Goal: Task Accomplishment & Management: Manage account settings

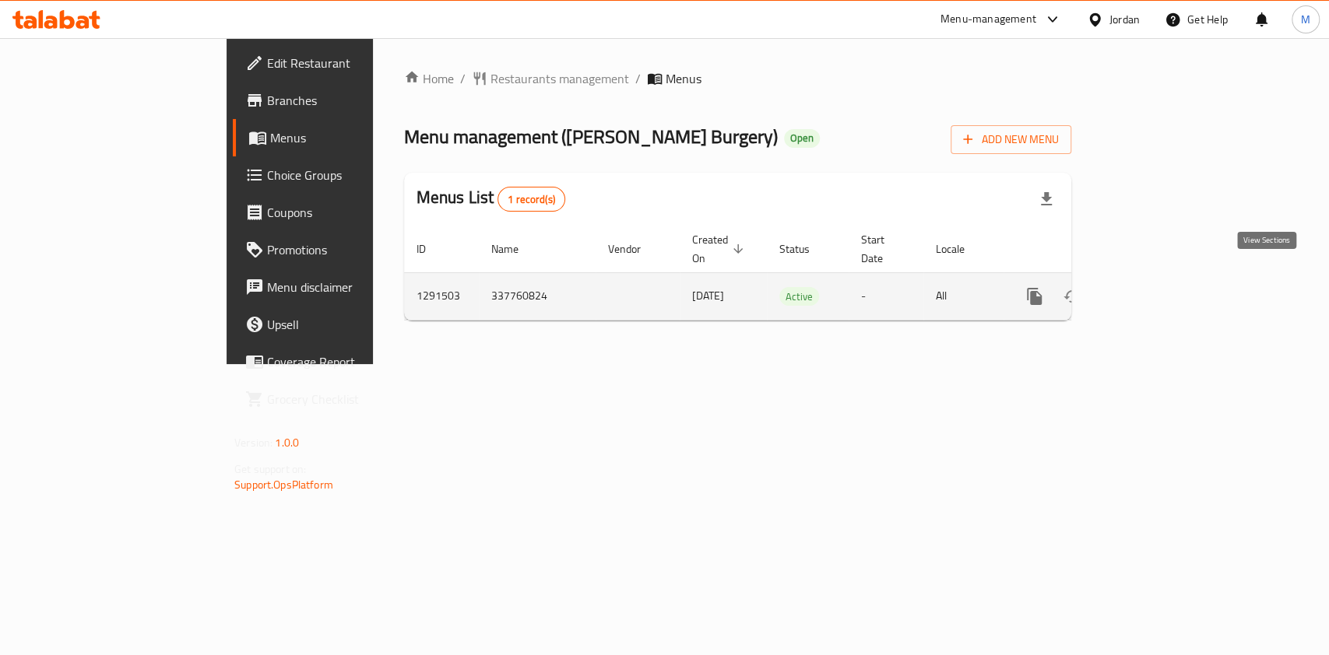
click at [1156, 287] on icon "enhanced table" at bounding box center [1146, 296] width 19 height 19
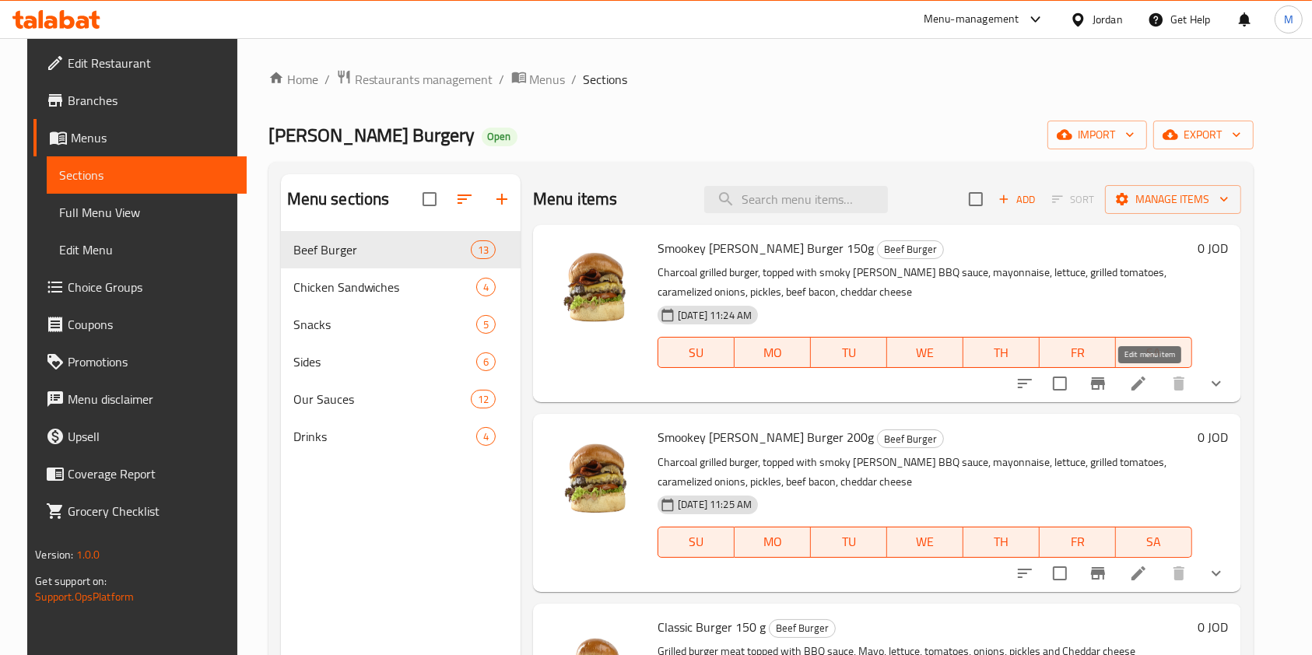
click at [1146, 384] on icon at bounding box center [1139, 384] width 14 height 14
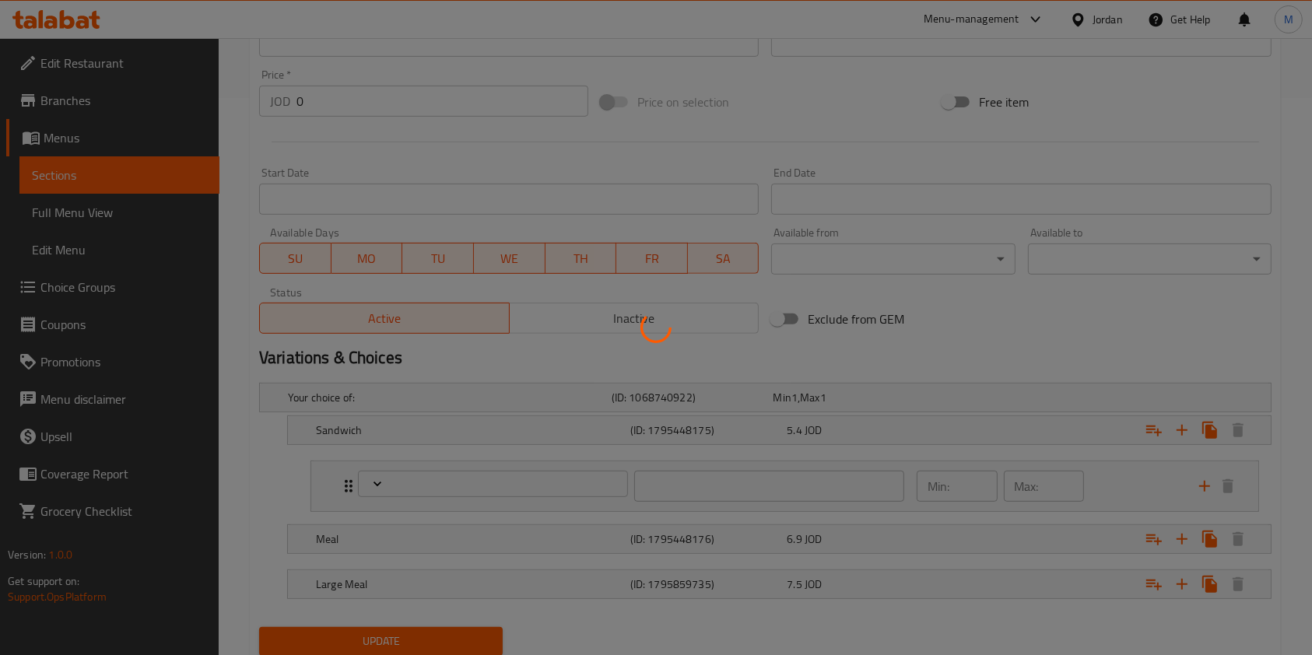
scroll to position [610, 0]
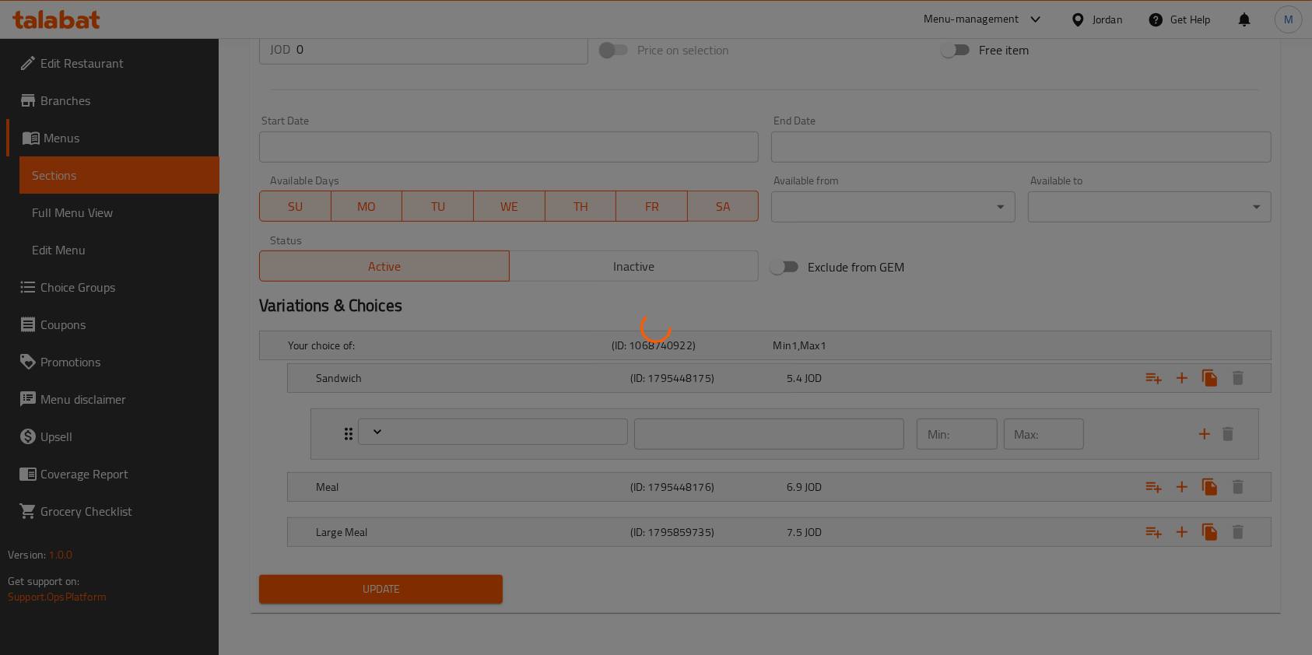
type input "[DEMOGRAPHIC_DATA]"
type input "0"
type input "2"
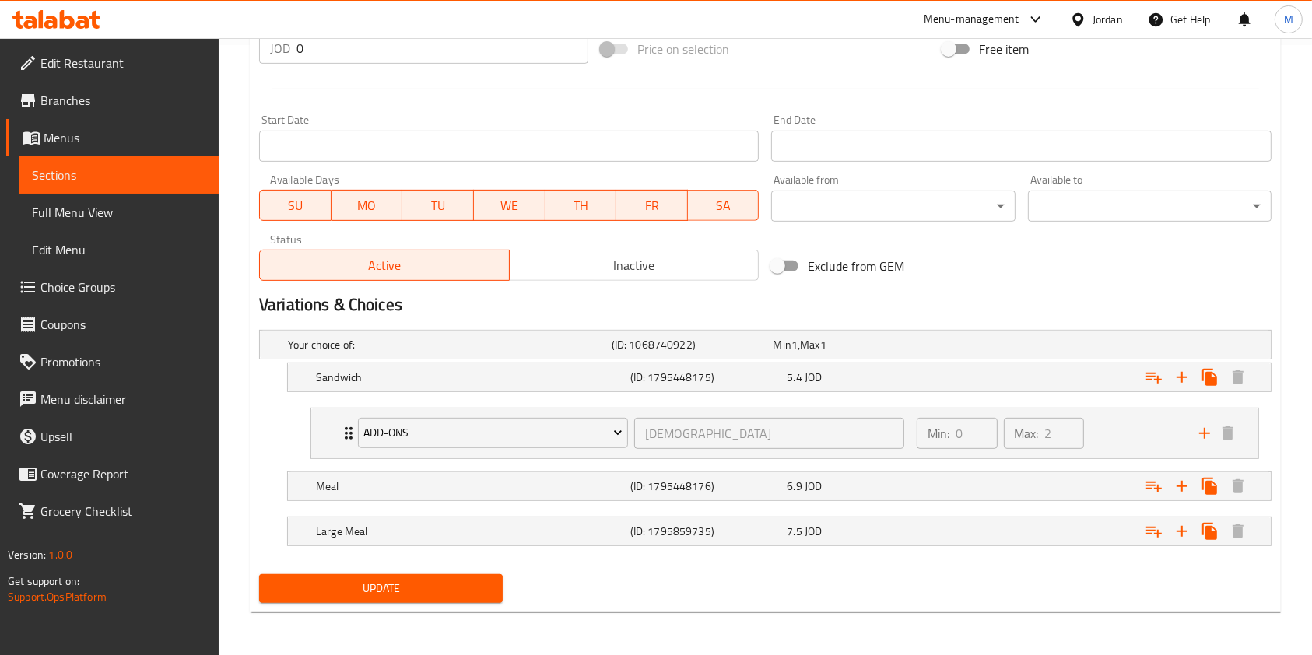
click at [75, 177] on span "Sections" at bounding box center [119, 175] width 175 height 19
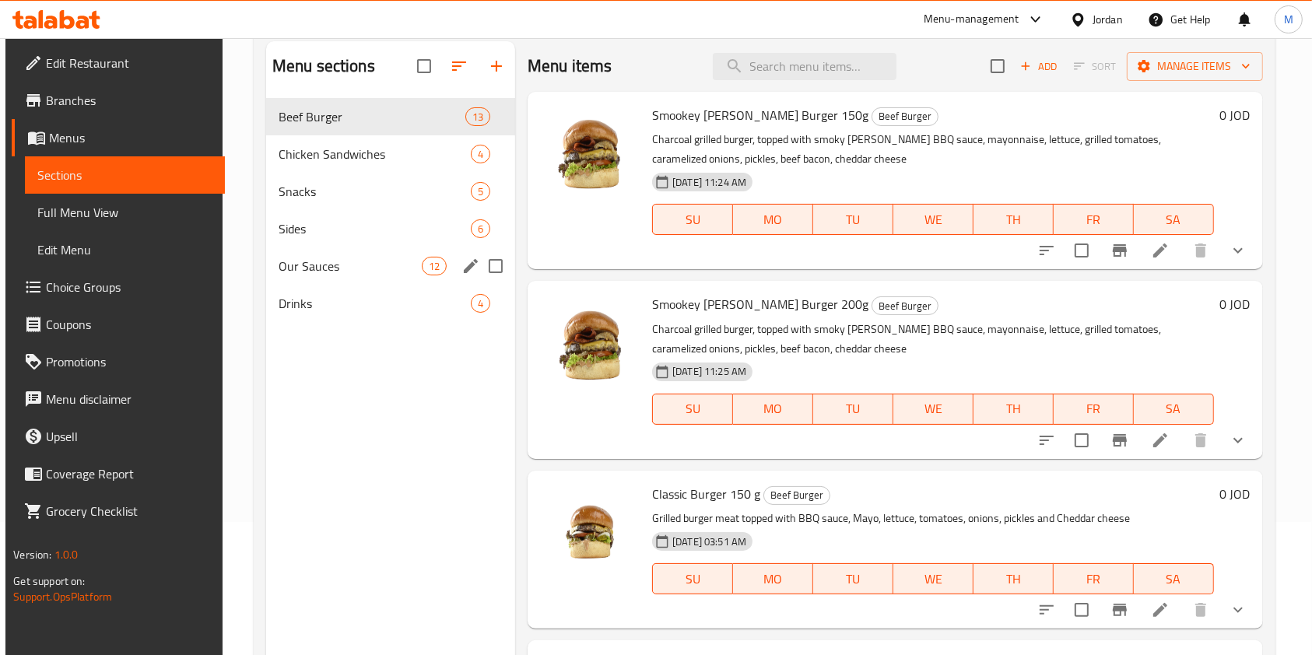
scroll to position [114, 0]
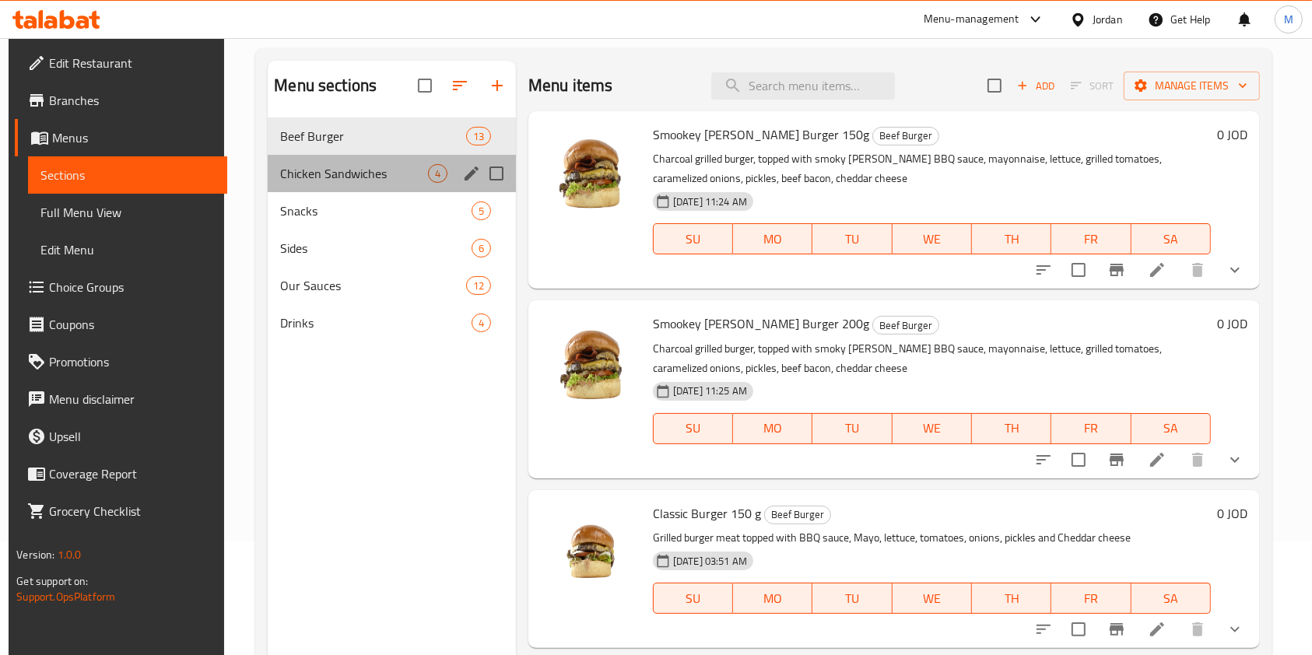
click at [356, 188] on div "Chicken Sandwiches 4" at bounding box center [392, 173] width 248 height 37
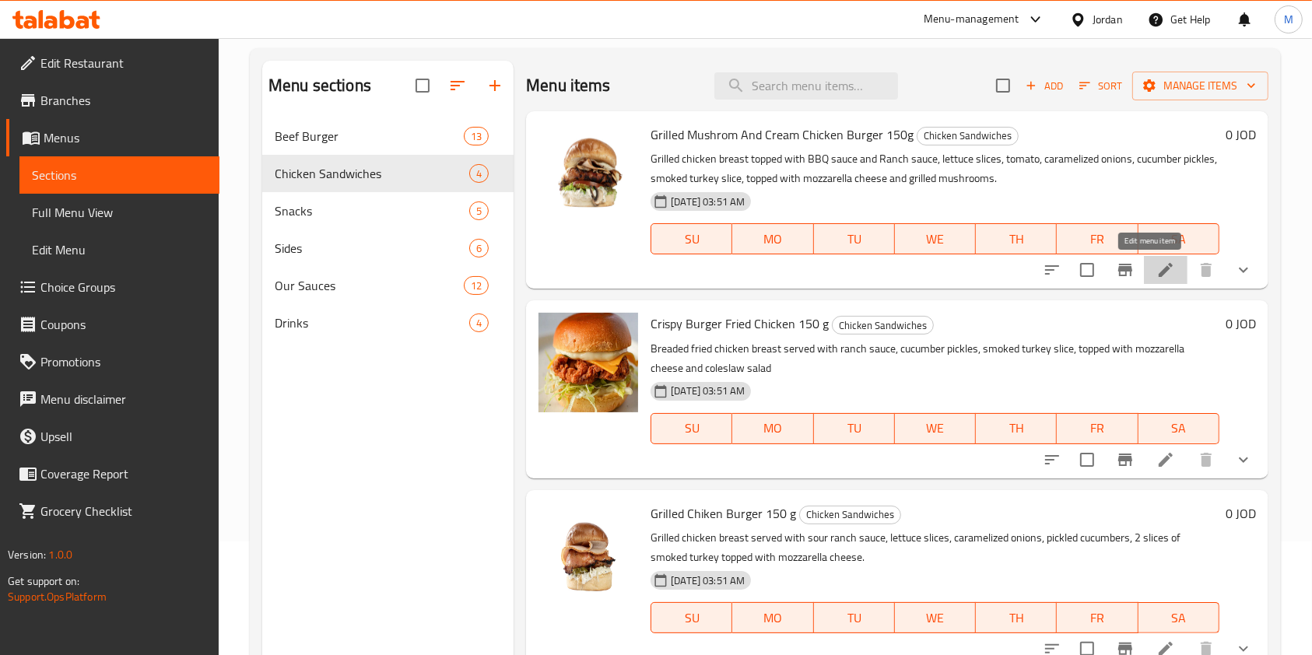
click at [1159, 275] on icon at bounding box center [1166, 270] width 14 height 14
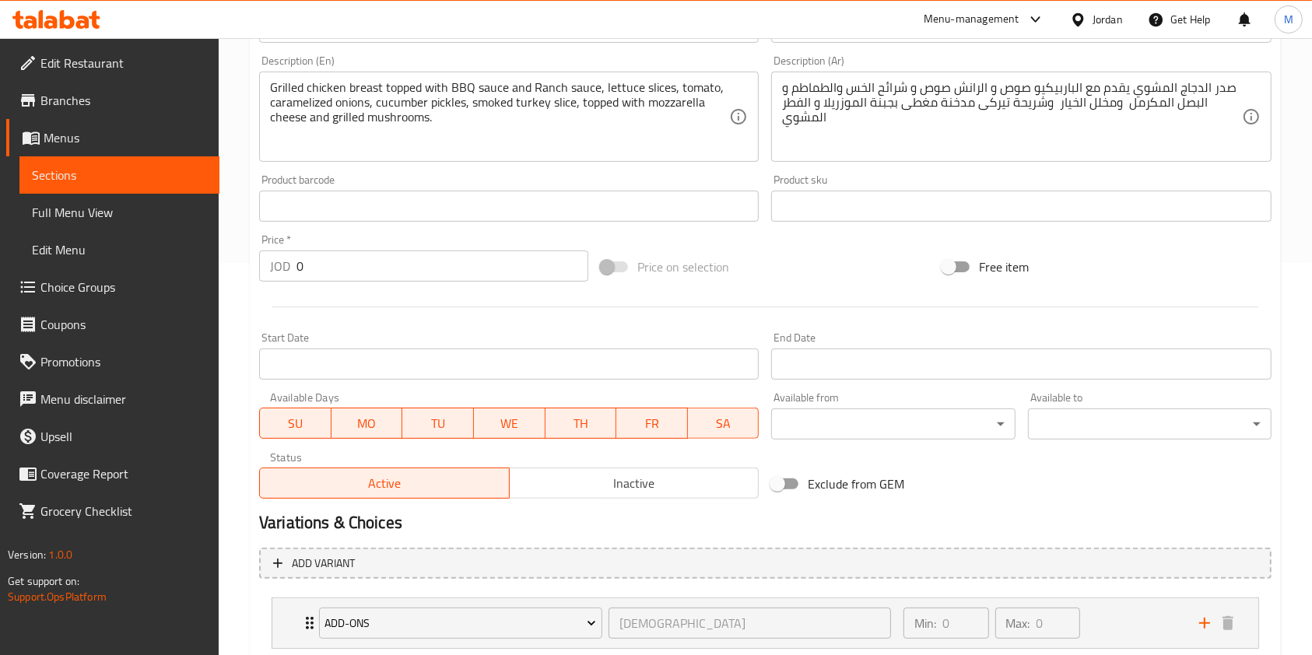
scroll to position [349, 0]
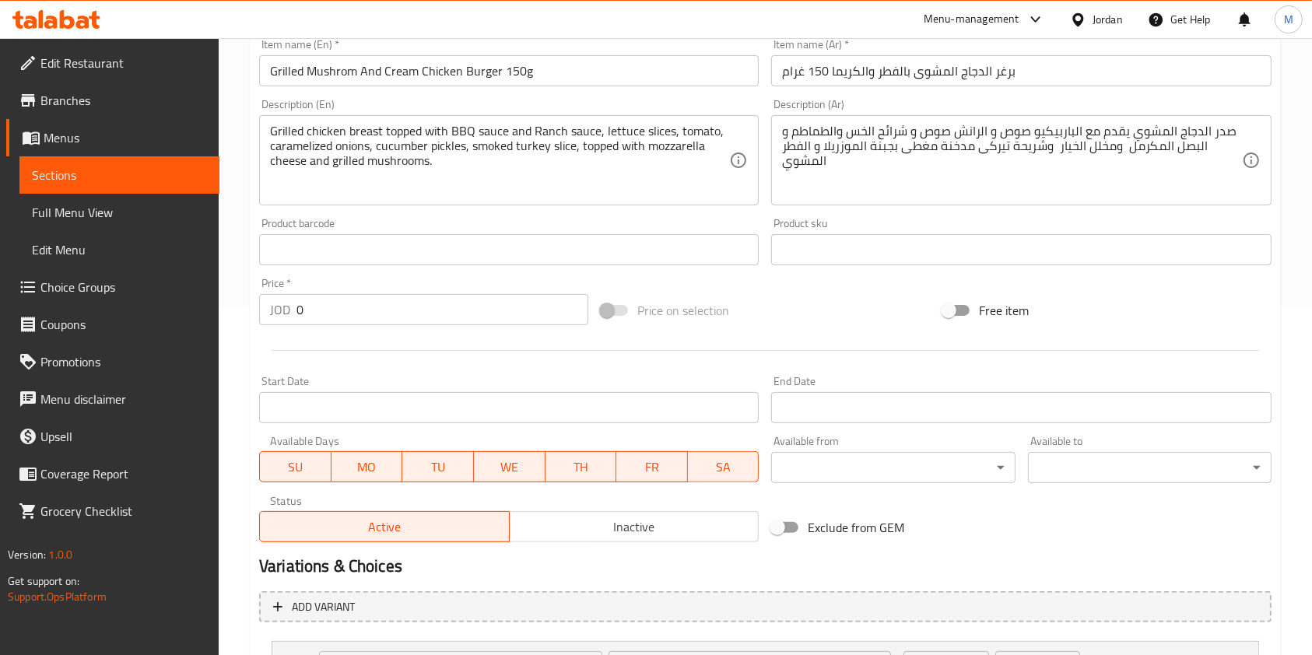
click at [77, 146] on span "Menus" at bounding box center [125, 137] width 163 height 19
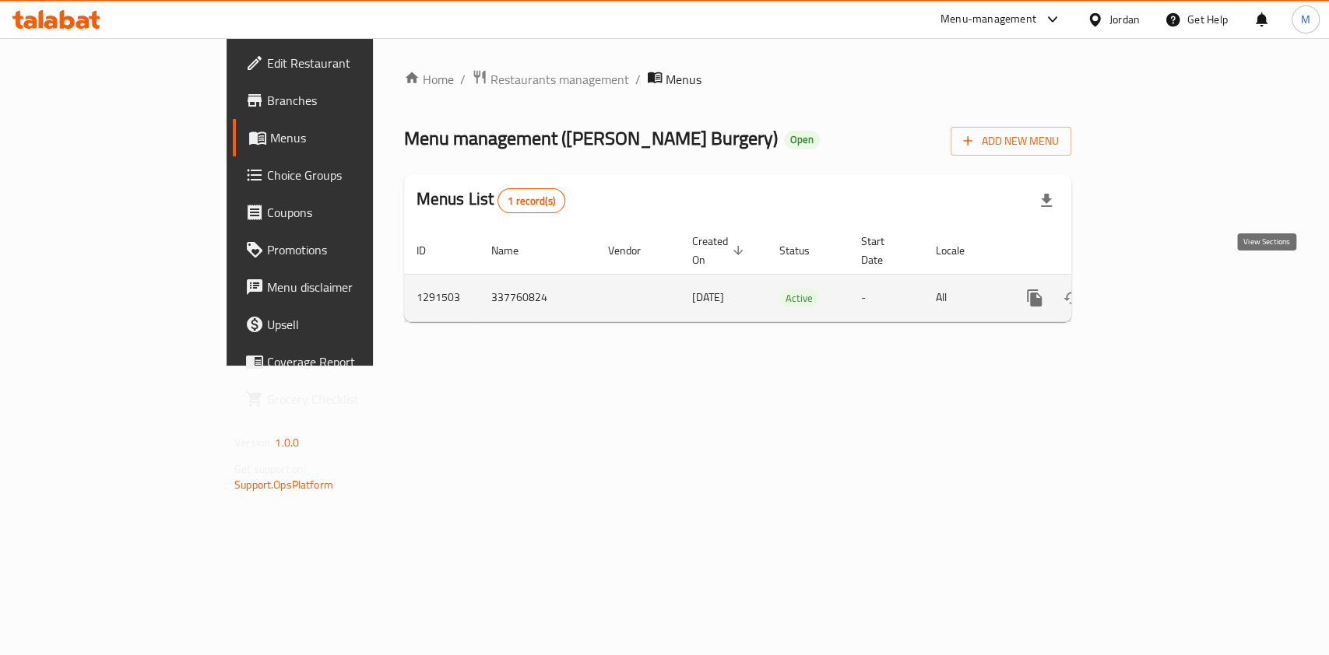
click at [1156, 289] on icon "enhanced table" at bounding box center [1146, 298] width 19 height 19
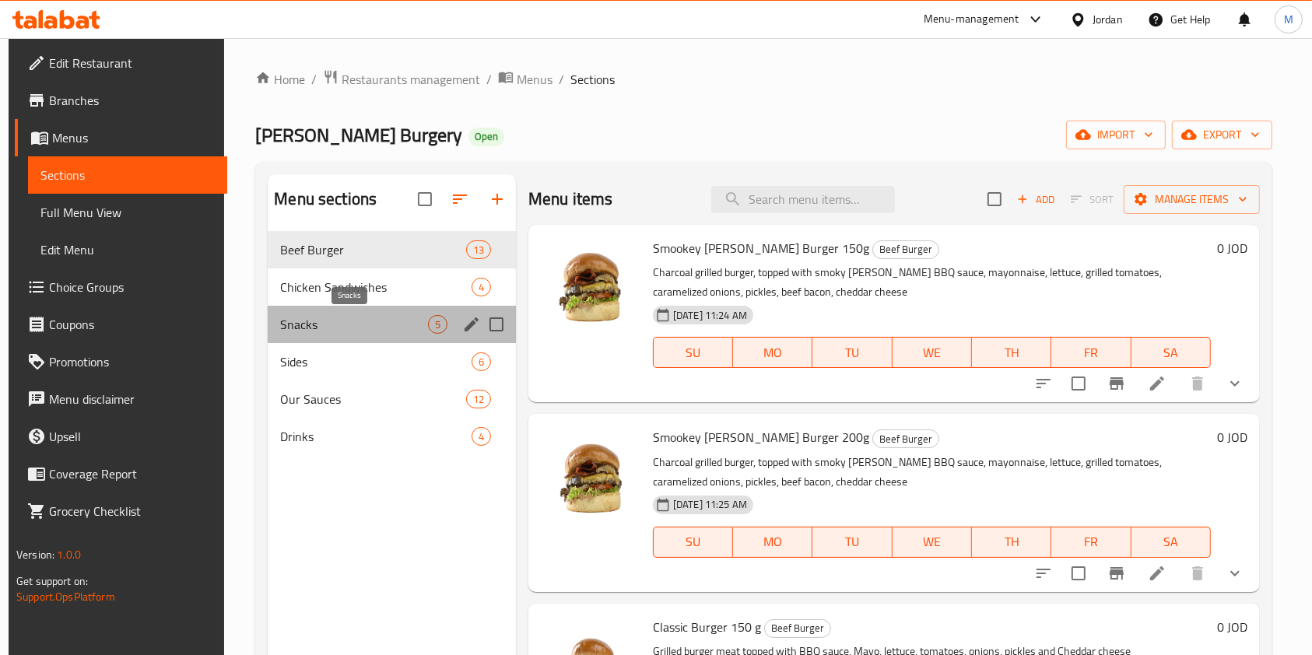
click at [311, 321] on span "Snacks" at bounding box center [354, 324] width 148 height 19
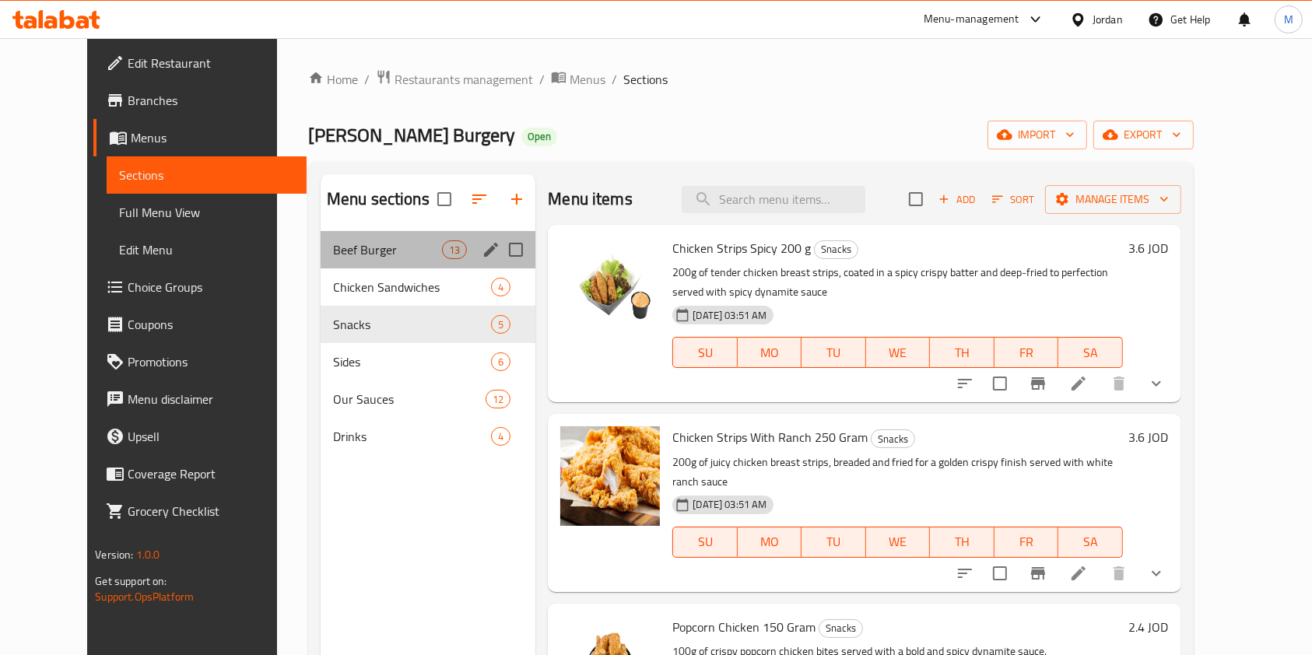
click at [328, 260] on div "Beef Burger 13" at bounding box center [428, 249] width 215 height 37
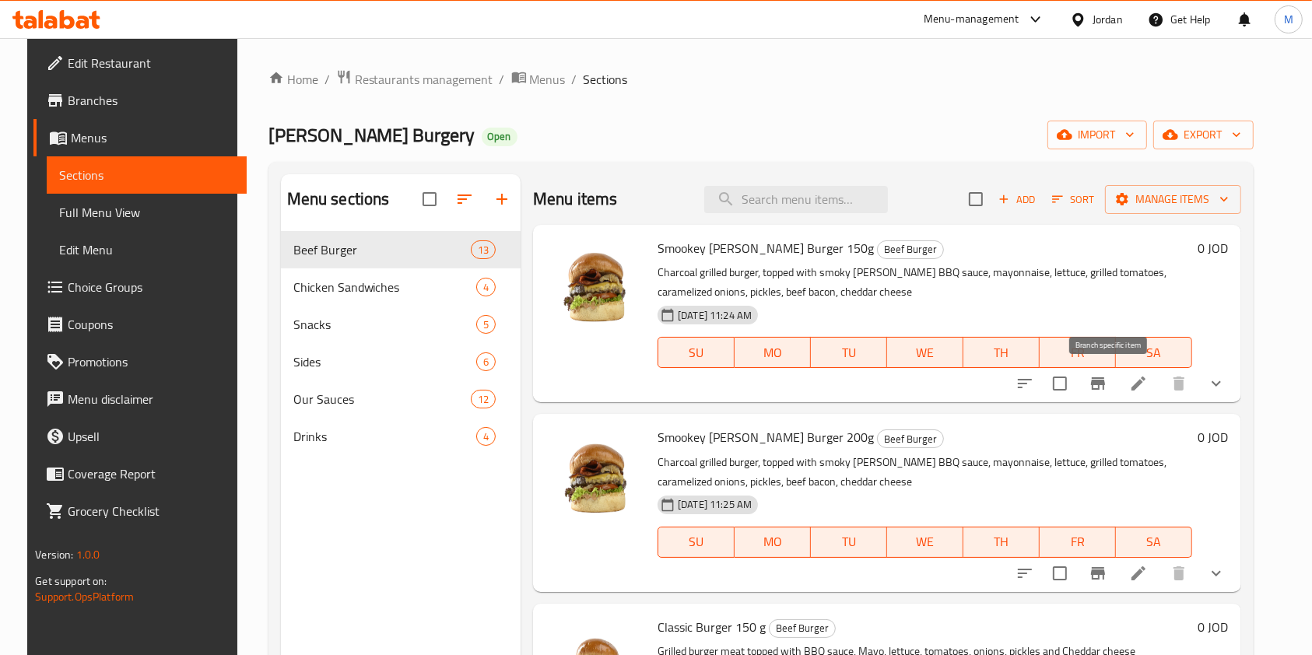
click at [1105, 381] on icon "Branch-specific-item" at bounding box center [1098, 383] width 14 height 12
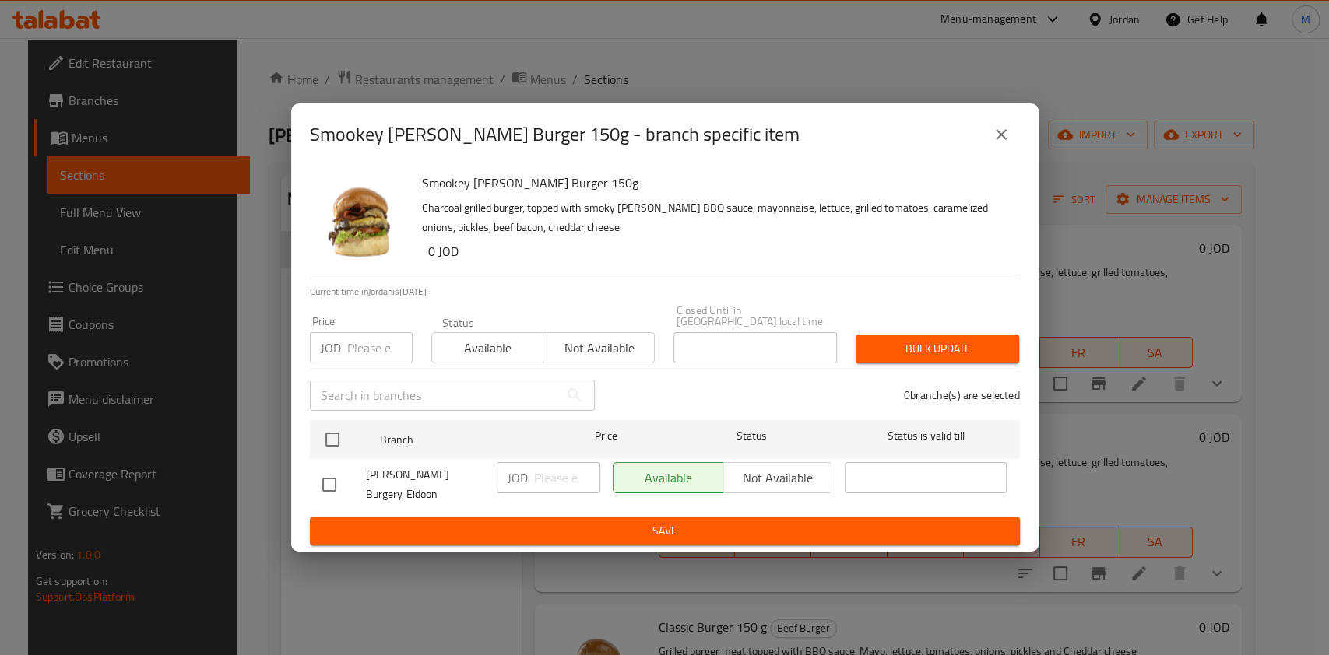
drag, startPoint x: 996, startPoint y: 141, endPoint x: 1140, endPoint y: 272, distance: 194.5
click at [996, 141] on icon "close" at bounding box center [1001, 134] width 19 height 19
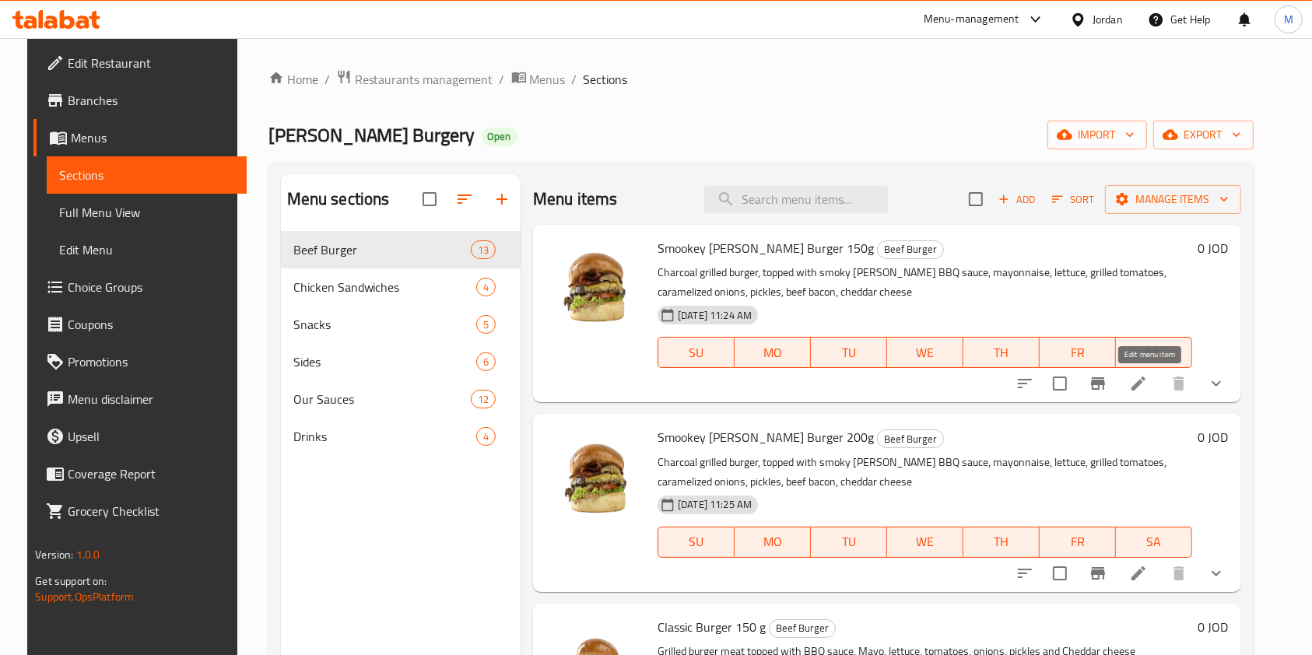
click at [1148, 389] on icon at bounding box center [1138, 383] width 19 height 19
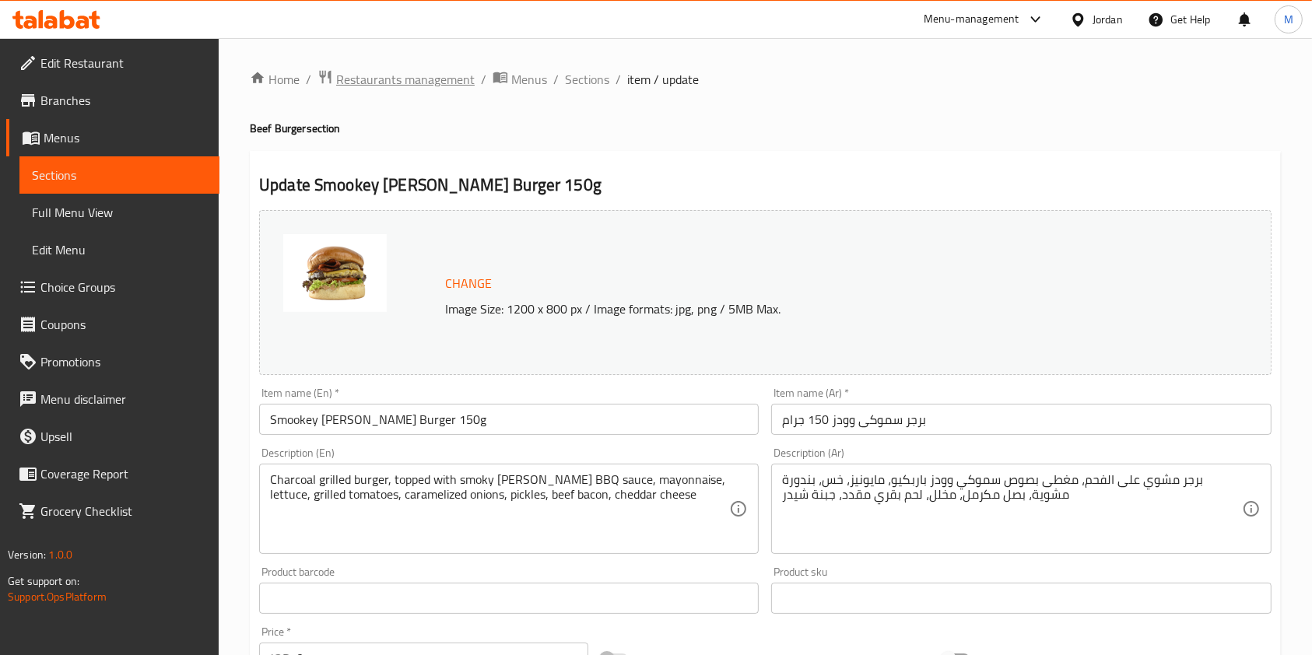
click at [411, 68] on div "Home / Restaurants management / Menus / Sections / item / update Beef Burger se…" at bounding box center [765, 652] width 1093 height 1228
click at [416, 73] on span "Restaurants management" at bounding box center [405, 79] width 139 height 19
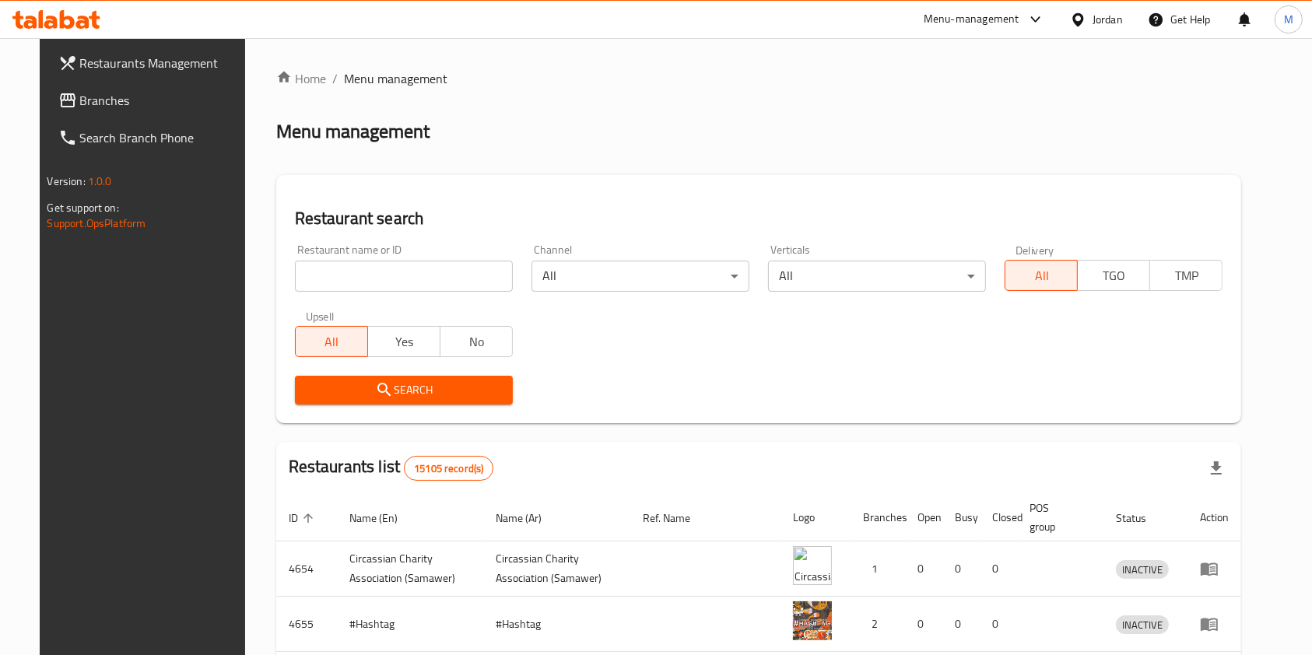
click at [435, 270] on input "search" at bounding box center [404, 276] width 218 height 31
type input "سموكي"
click button "Search" at bounding box center [404, 390] width 218 height 29
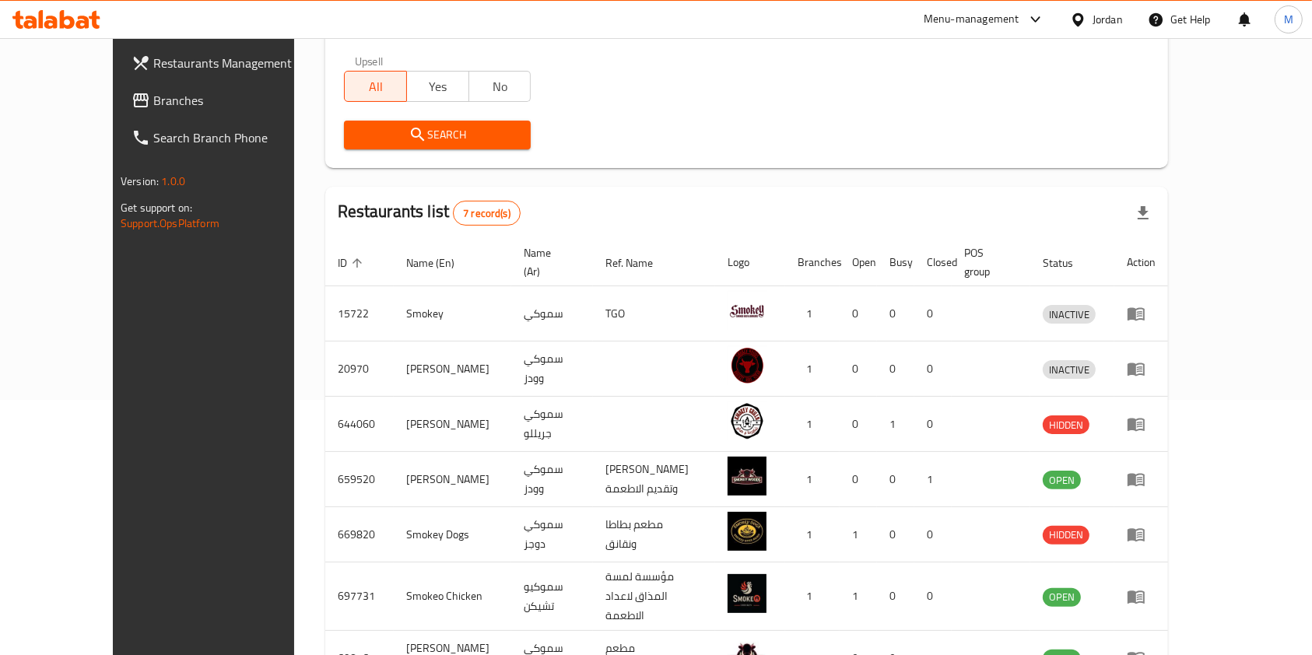
scroll to position [335, 0]
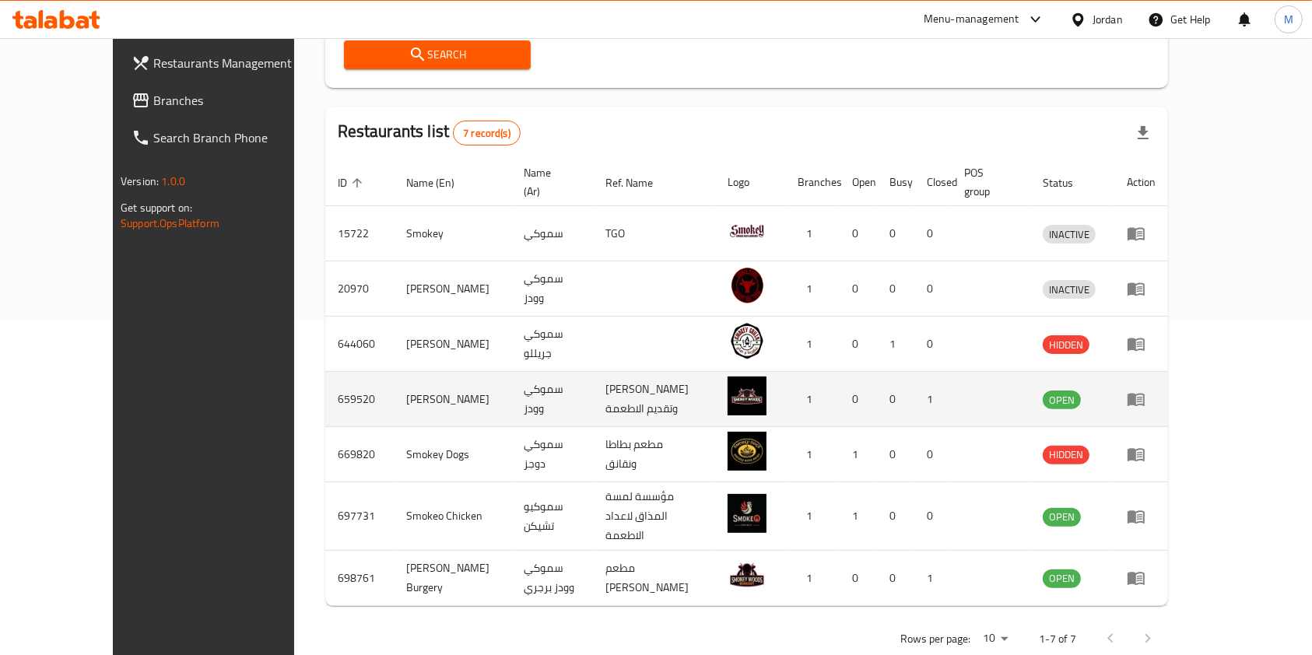
click at [394, 389] on td "[PERSON_NAME]" at bounding box center [453, 399] width 118 height 55
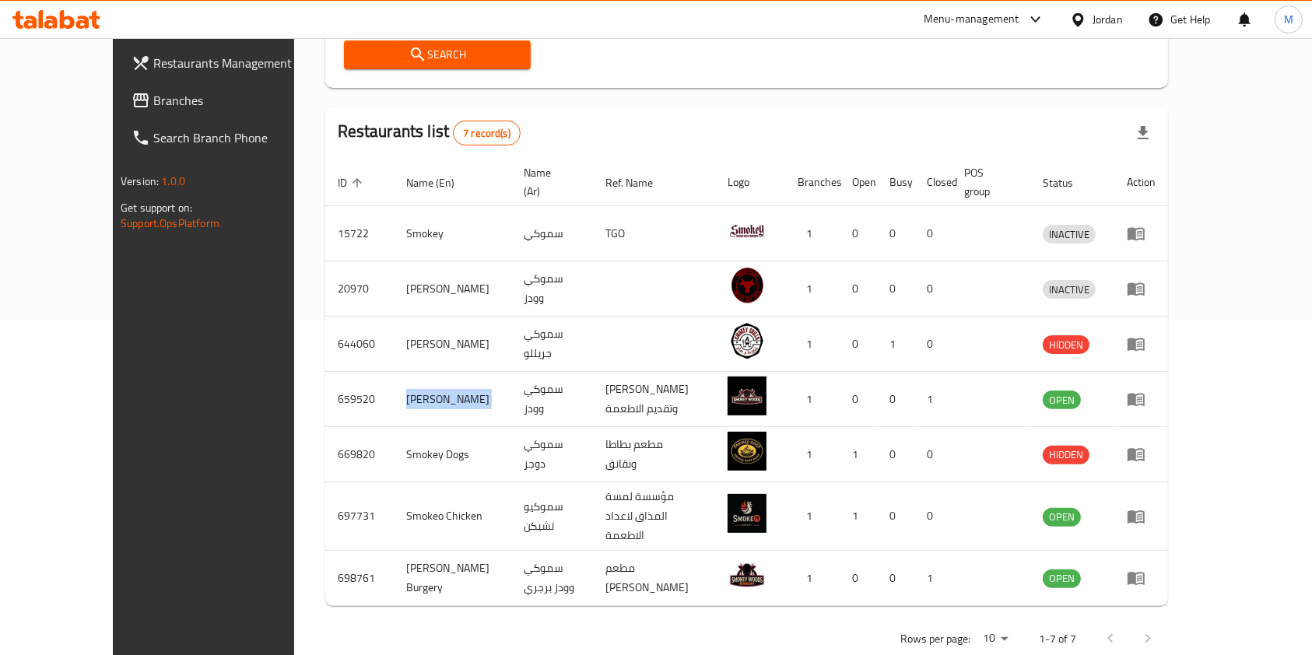
copy td "[PERSON_NAME]"
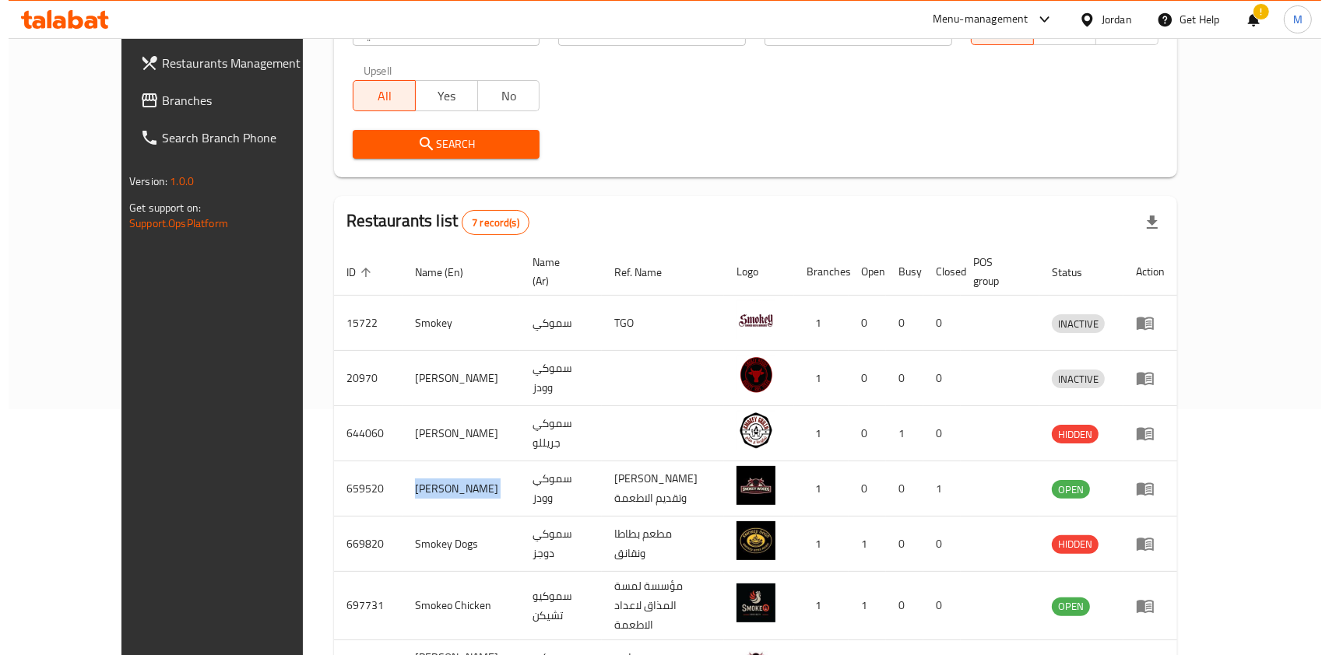
scroll to position [0, 0]
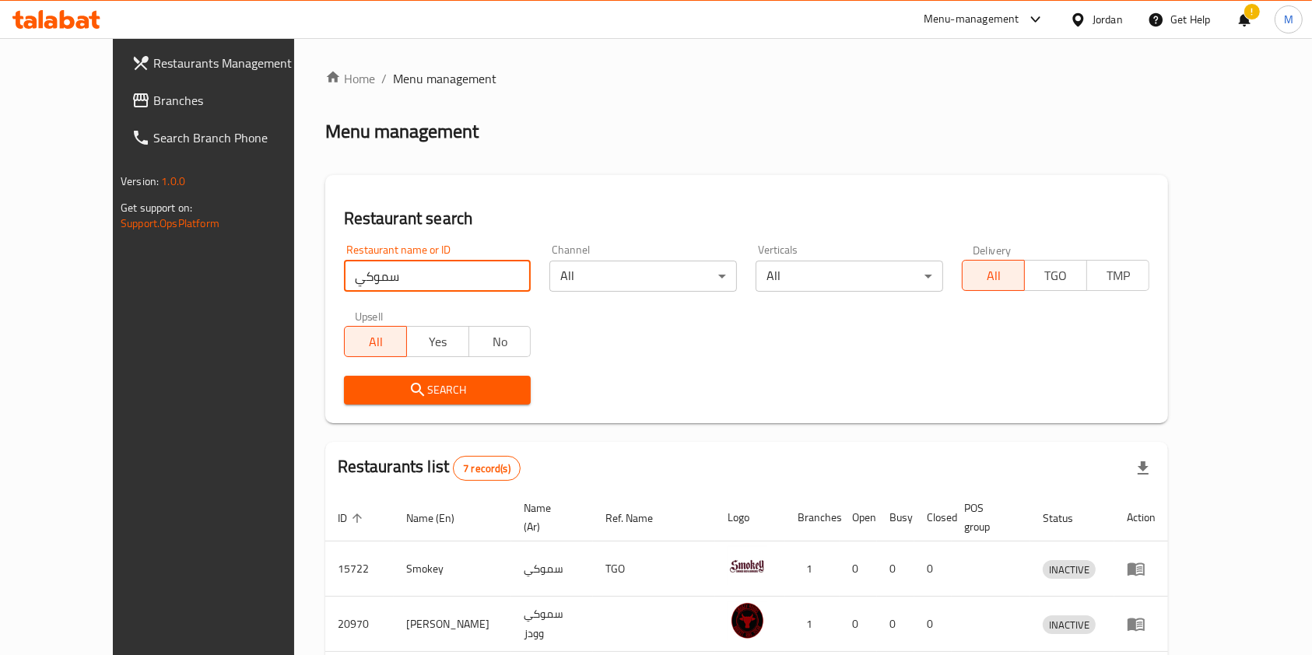
drag, startPoint x: 401, startPoint y: 287, endPoint x: 193, endPoint y: 296, distance: 208.0
click at [199, 293] on div "Restaurants Management Branches Search Branch Phone Version: 1.0.0 Get support …" at bounding box center [656, 532] width 1086 height 988
type input "z"
type input "."
type input "زعتر و لبنة"
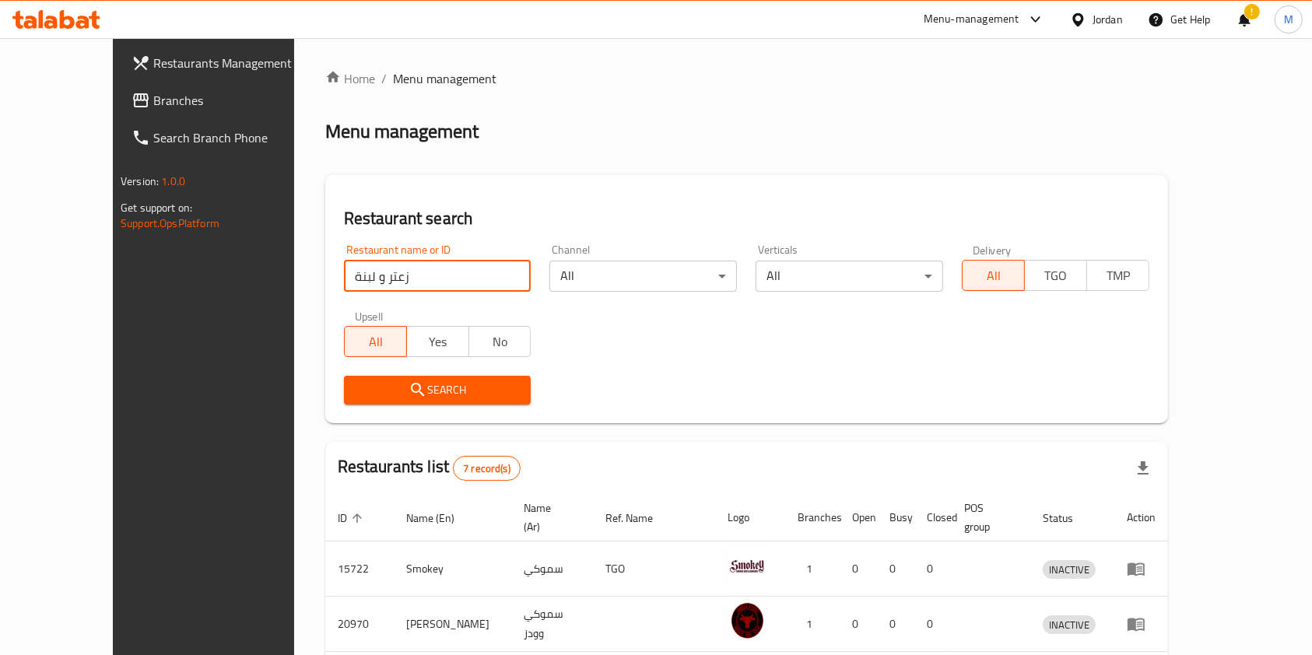
click button "Search" at bounding box center [438, 390] width 188 height 29
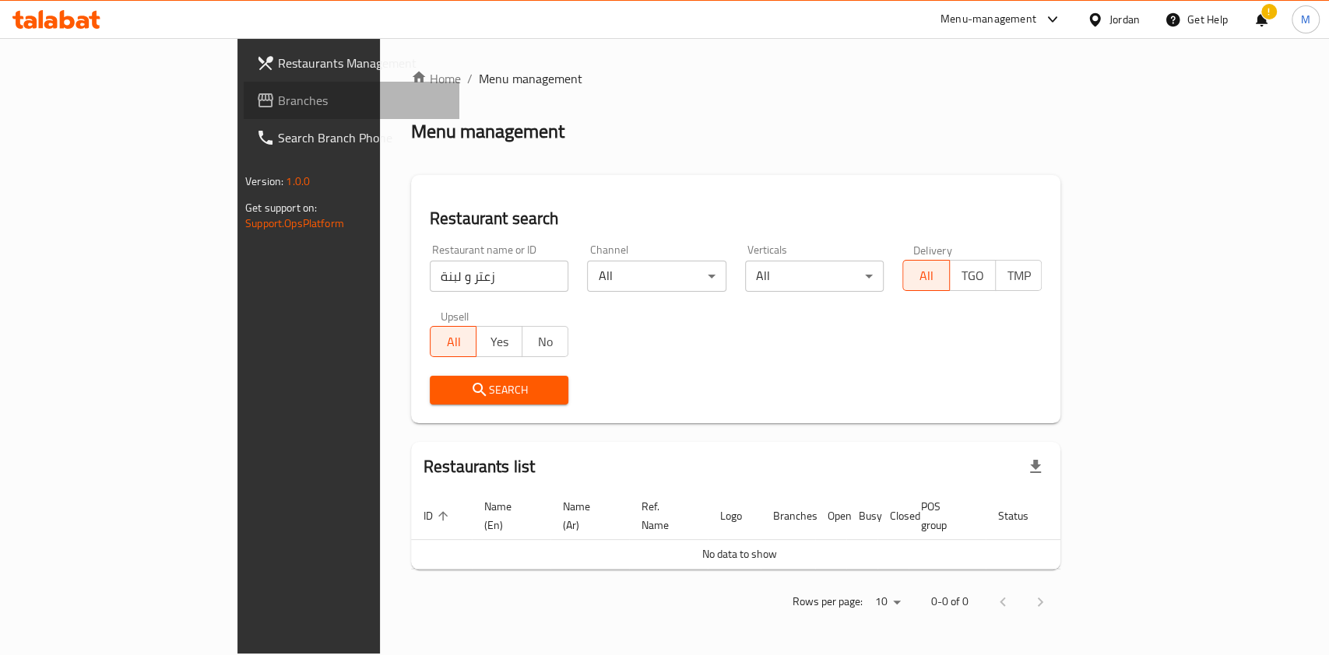
click at [278, 103] on span "Branches" at bounding box center [362, 100] width 169 height 19
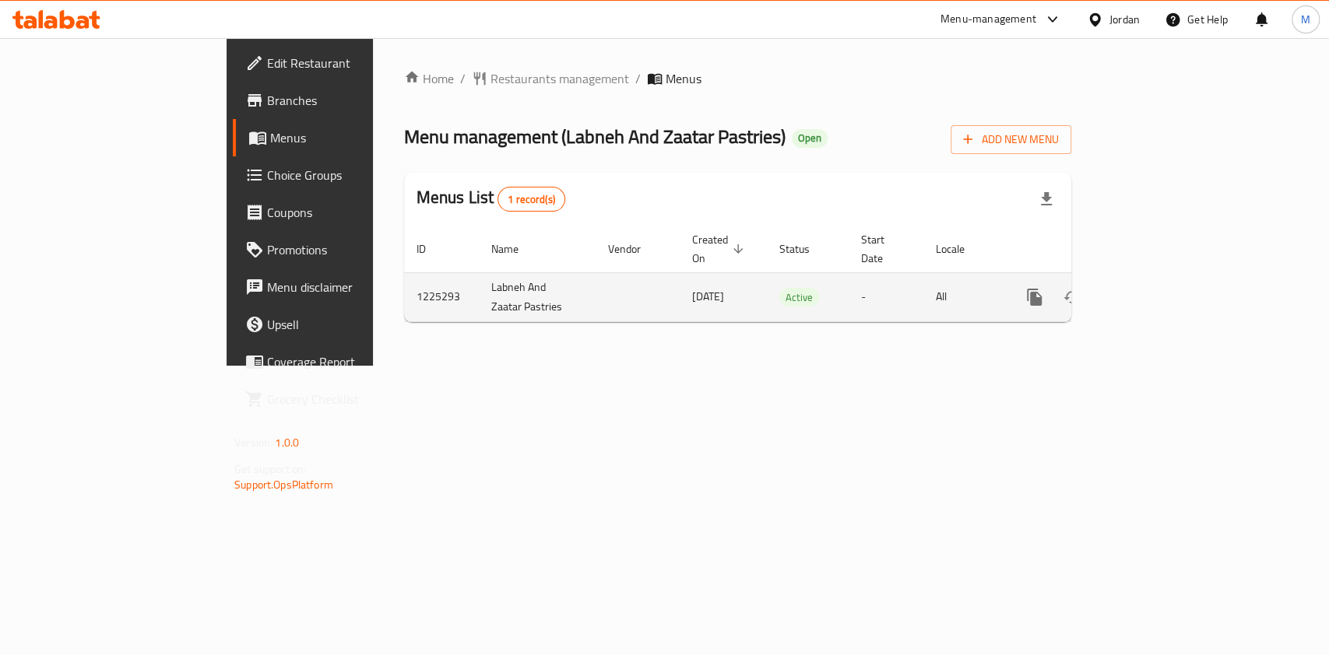
click at [1156, 288] on icon "enhanced table" at bounding box center [1146, 297] width 19 height 19
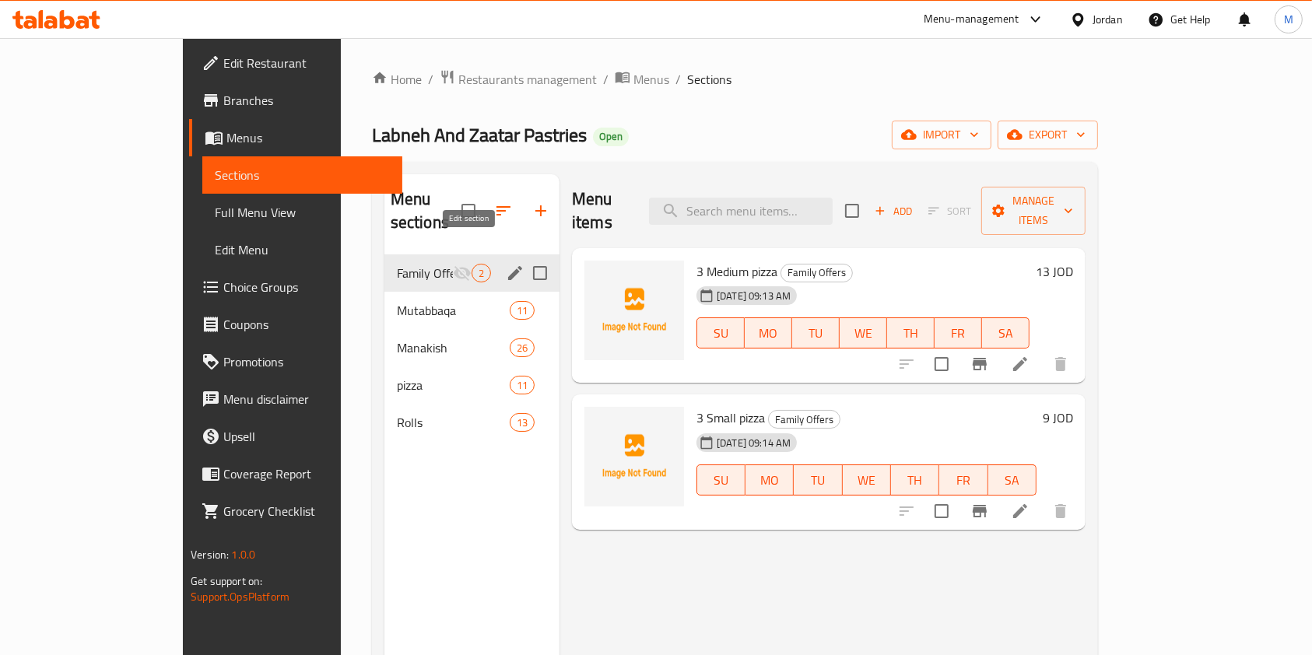
click at [506, 264] on icon "edit" at bounding box center [515, 273] width 19 height 19
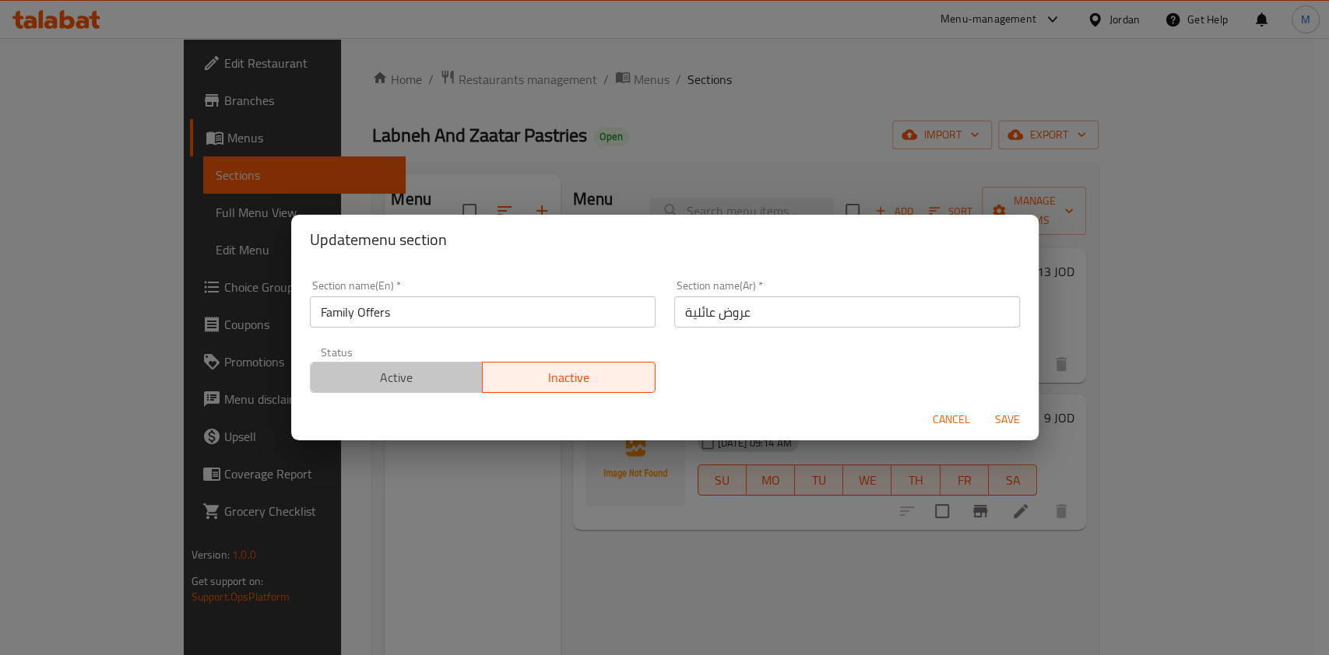
drag, startPoint x: 426, startPoint y: 371, endPoint x: 441, endPoint y: 370, distance: 14.8
click at [425, 370] on span "Active" at bounding box center [397, 378] width 160 height 23
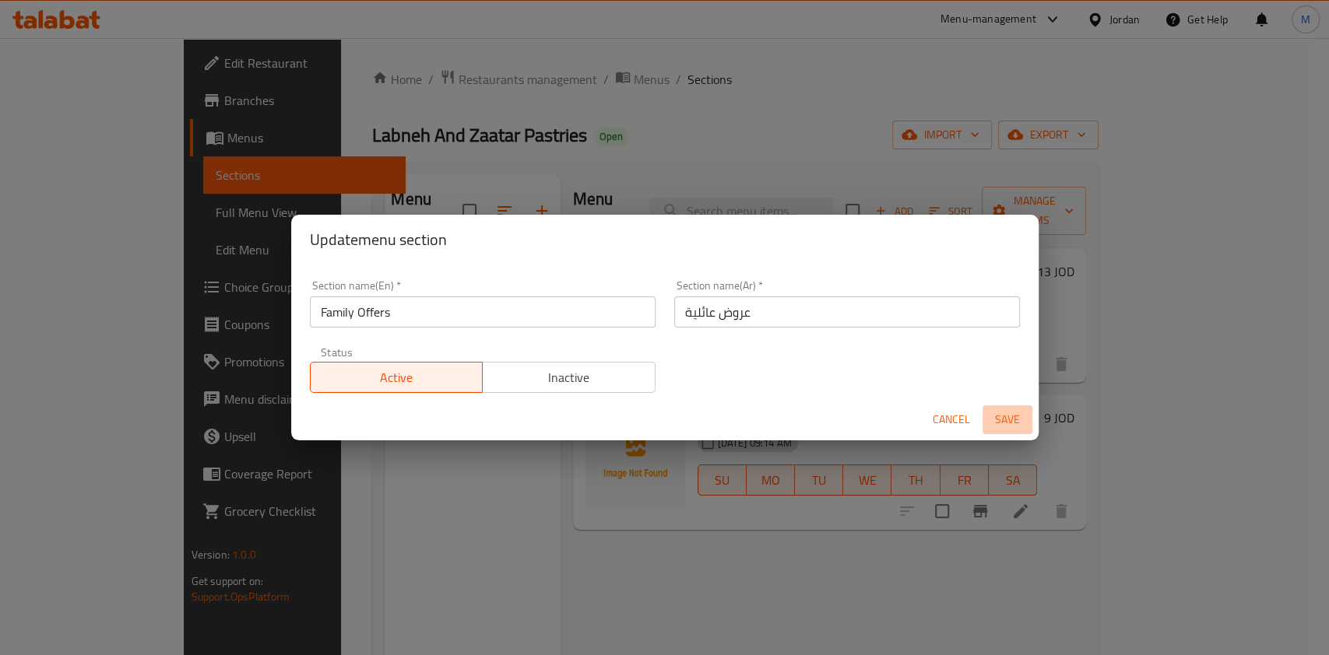
click at [982, 413] on button "Save" at bounding box center [1007, 419] width 50 height 29
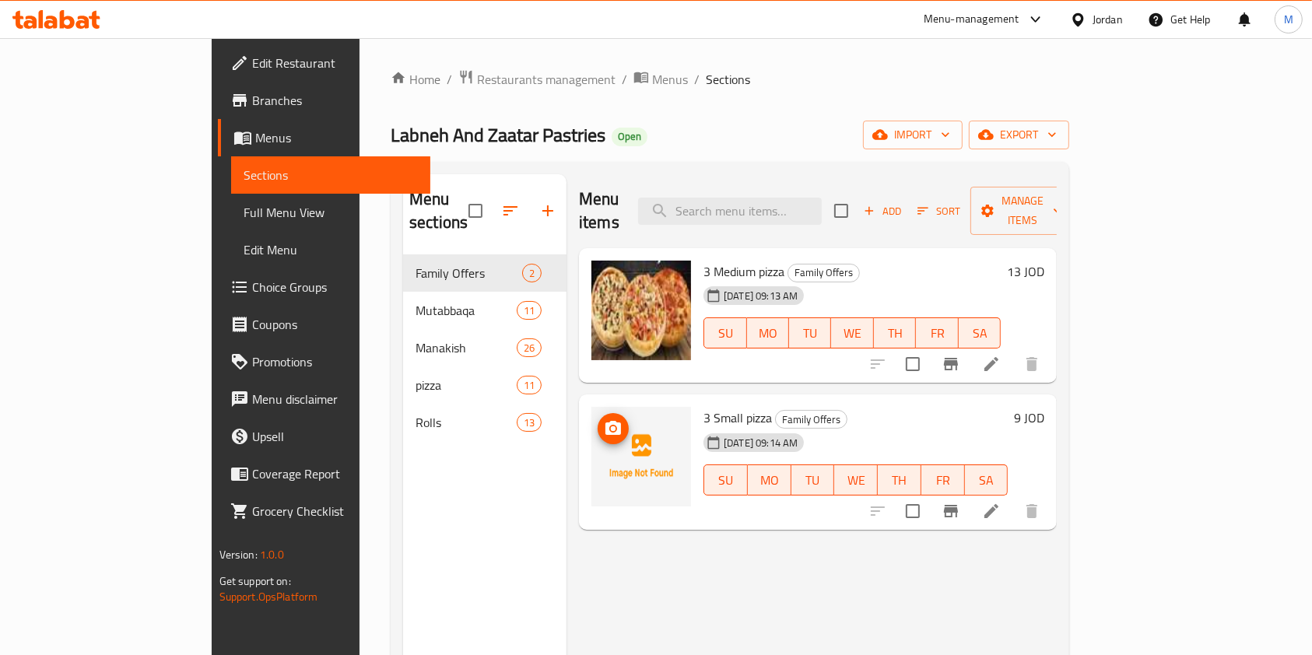
click at [591, 433] on img at bounding box center [641, 457] width 100 height 100
click at [591, 303] on img at bounding box center [641, 311] width 100 height 100
drag, startPoint x: 585, startPoint y: 305, endPoint x: 608, endPoint y: 261, distance: 49.1
click at [660, 273] on icon "delete image" at bounding box center [669, 282] width 19 height 19
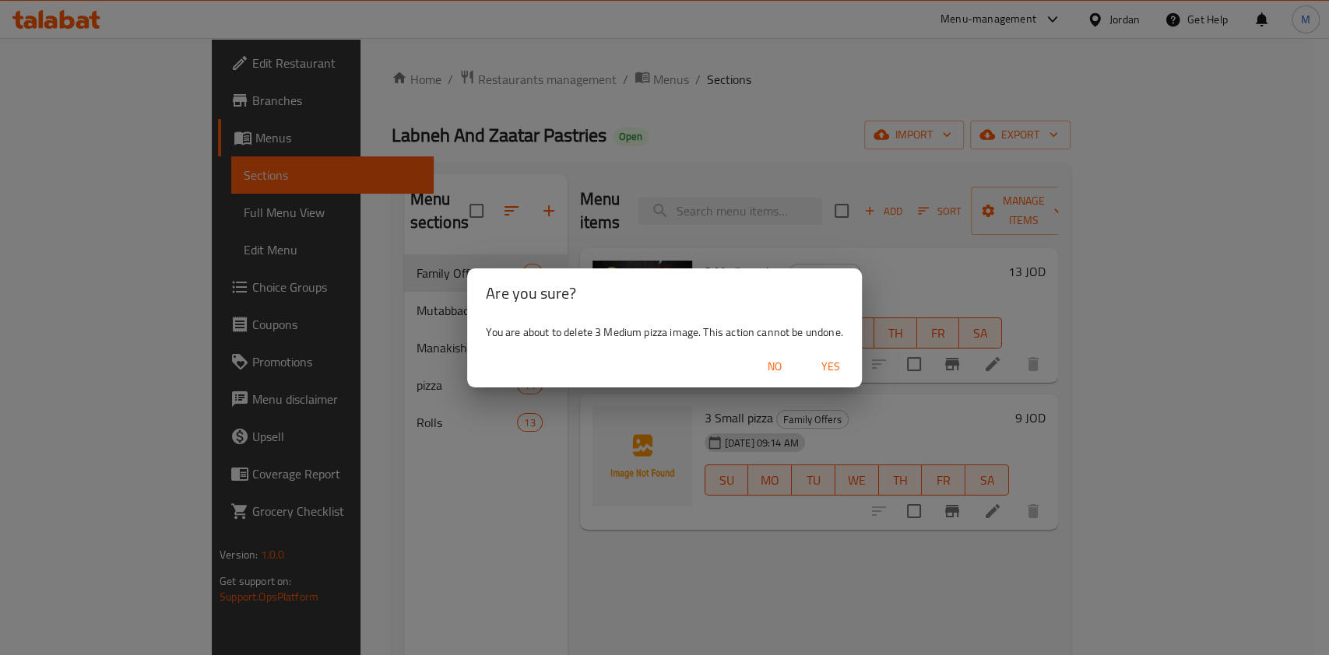
click at [837, 362] on span "Yes" at bounding box center [830, 366] width 37 height 19
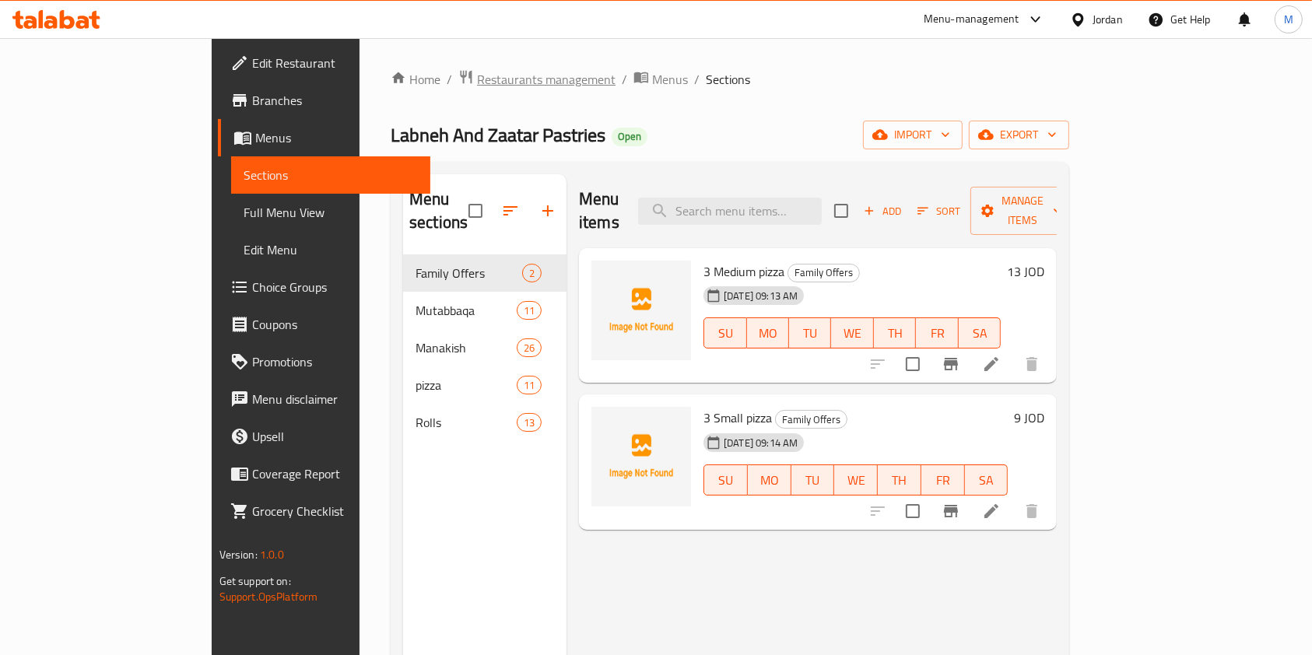
click at [477, 85] on span "Restaurants management" at bounding box center [546, 79] width 139 height 19
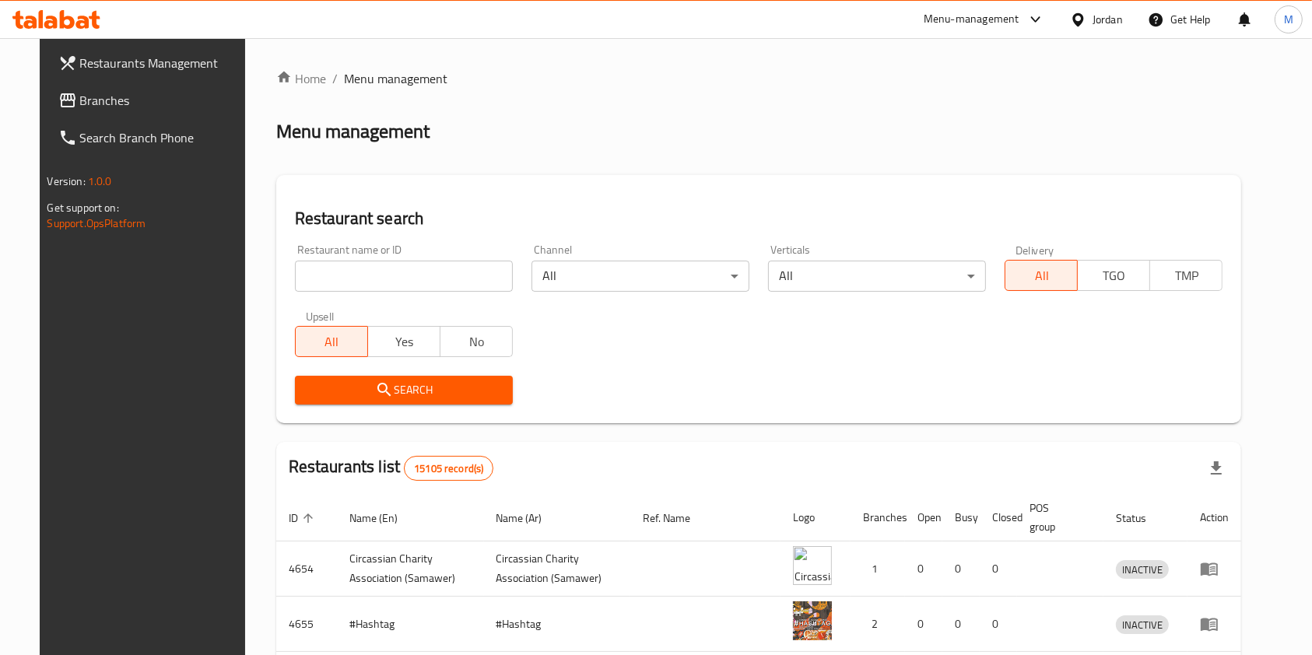
click at [444, 282] on input "search" at bounding box center [404, 276] width 218 height 31
type input "a"
type input "ة"
type input "م"
click button "Search" at bounding box center [404, 390] width 218 height 29
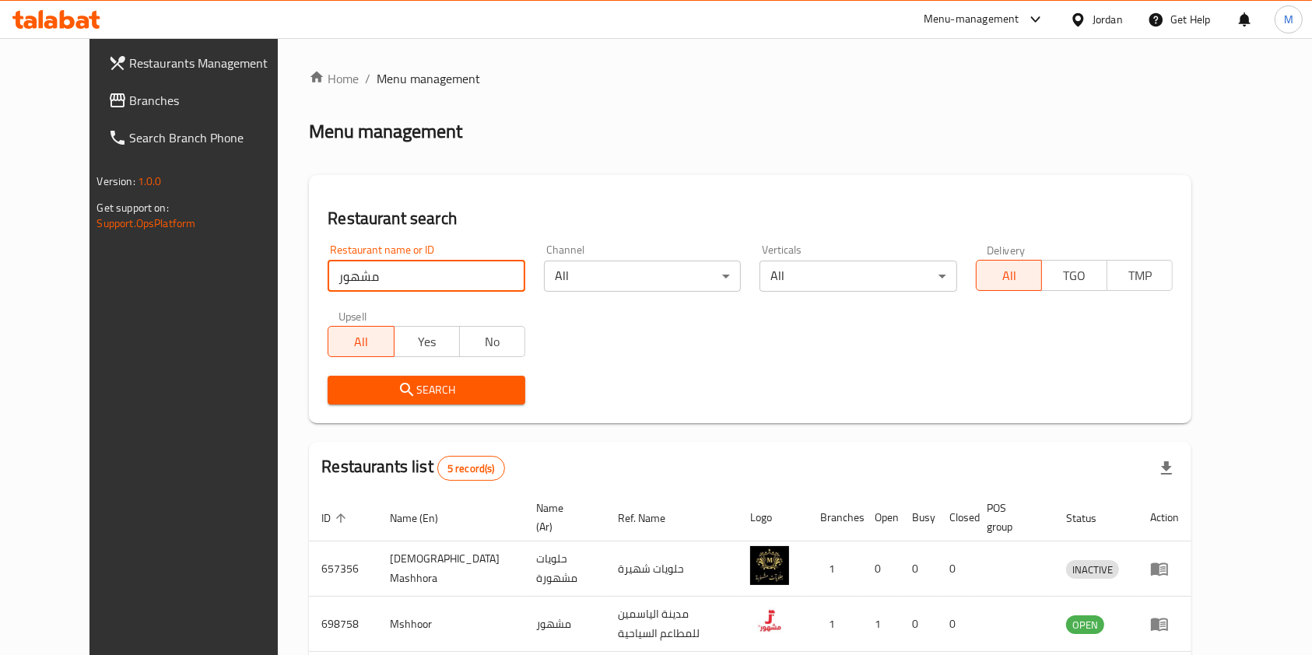
click button "Search" at bounding box center [427, 390] width 198 height 29
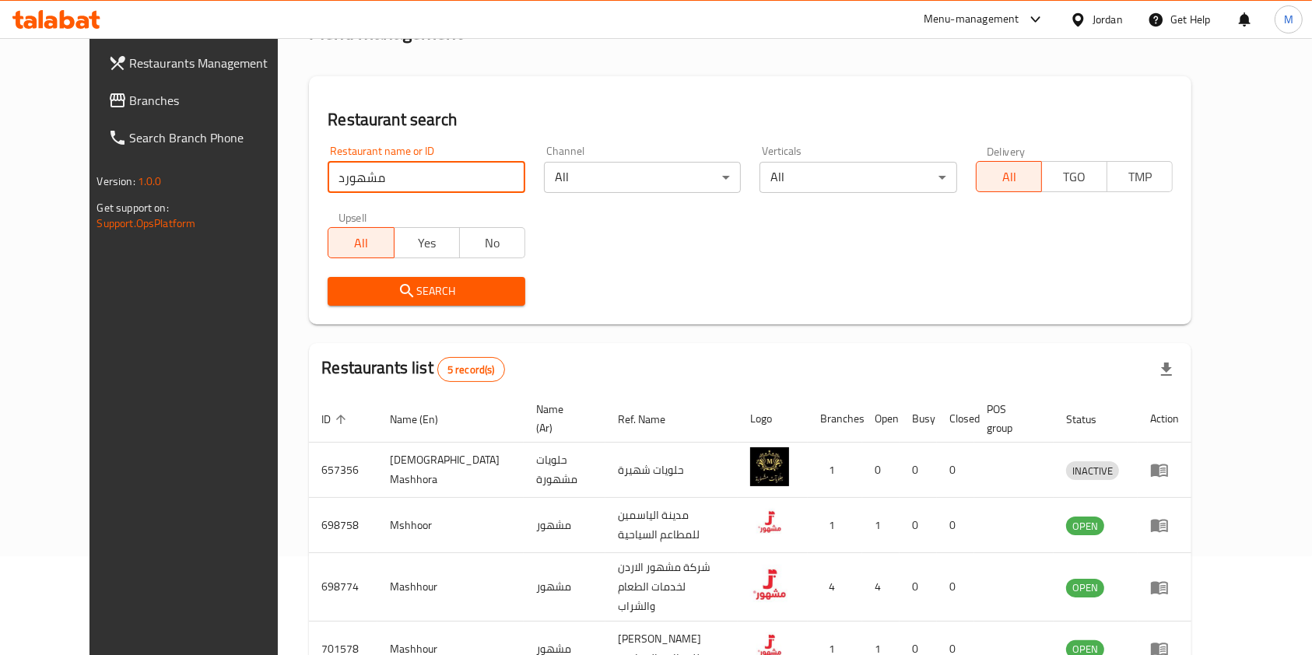
scroll to position [207, 0]
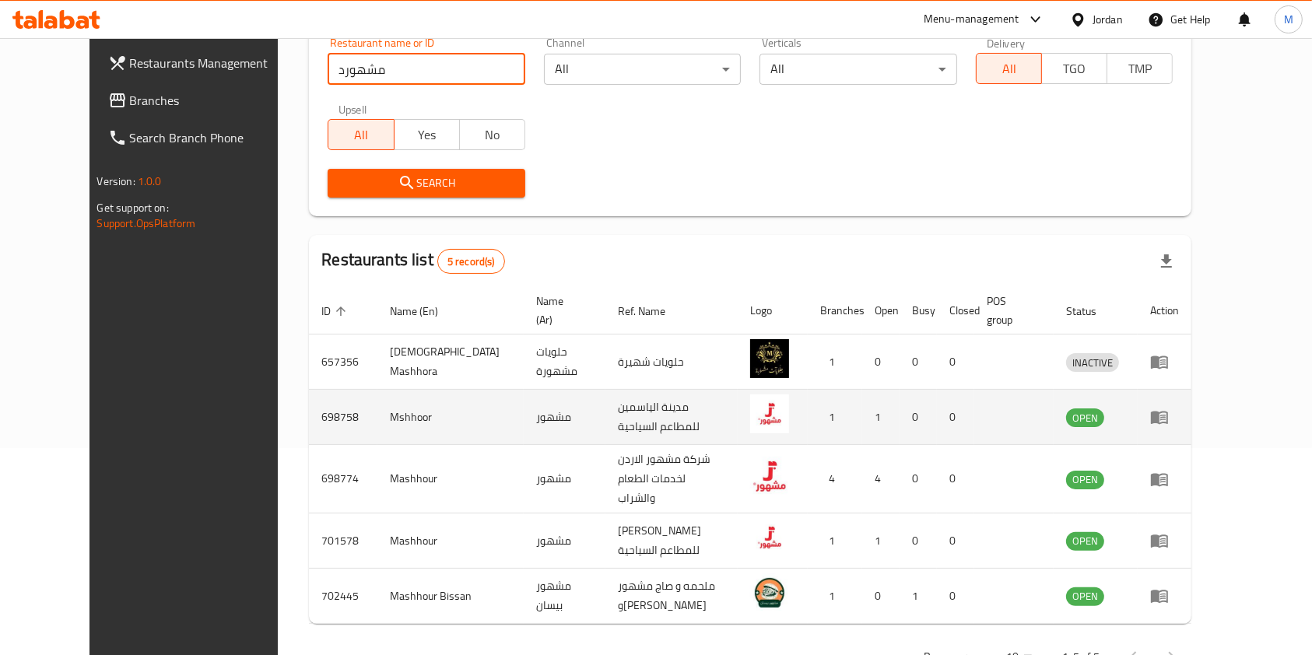
type input "مشهورد"
click at [1168, 412] on icon "enhanced table" at bounding box center [1159, 418] width 17 height 13
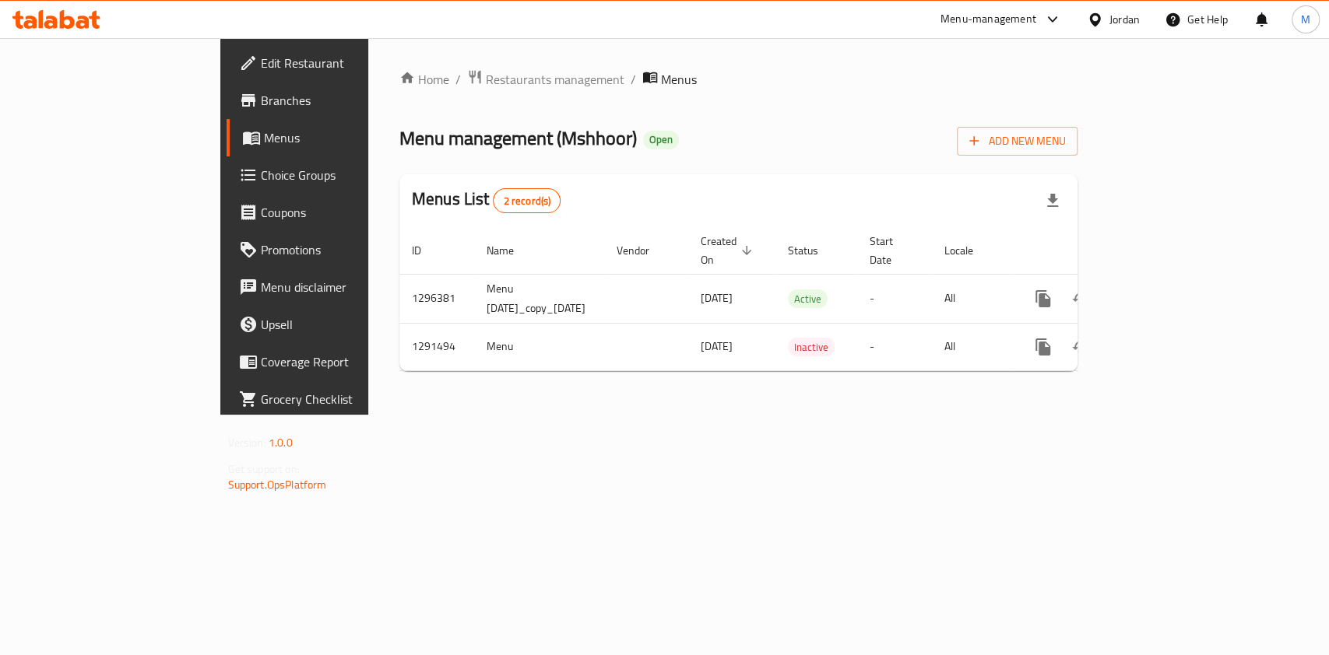
click at [261, 101] on span "Branches" at bounding box center [345, 100] width 169 height 19
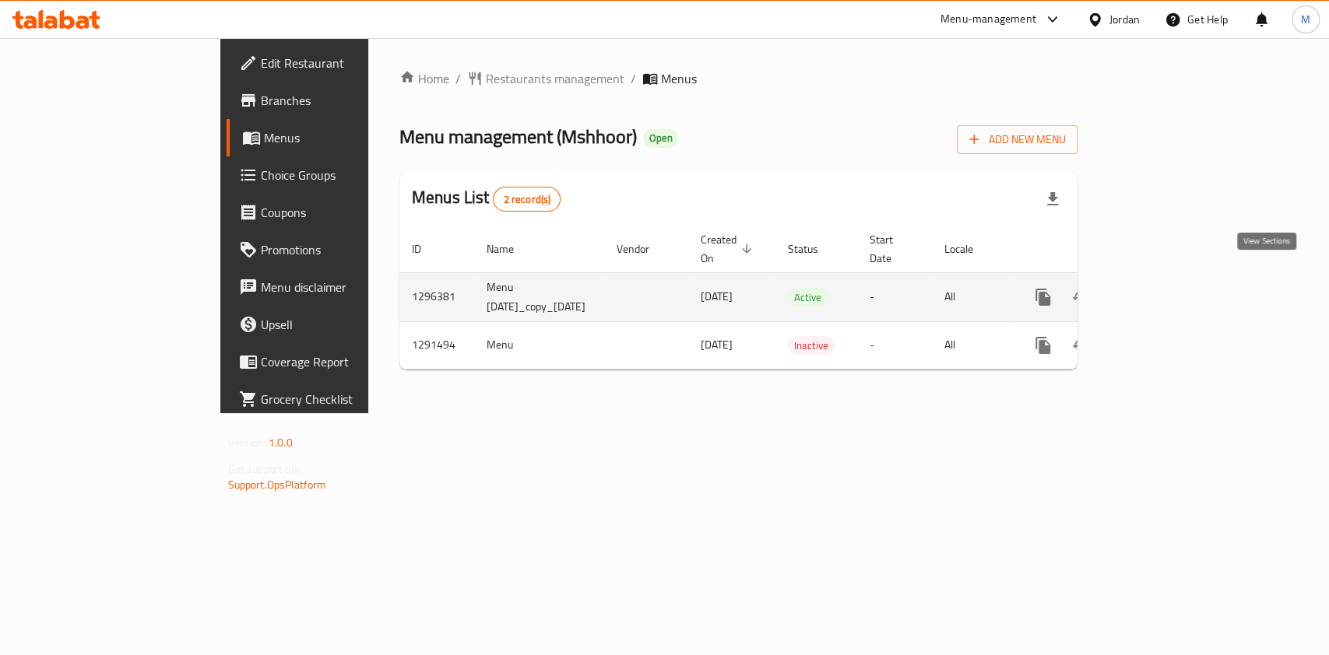
click at [1164, 288] on icon "enhanced table" at bounding box center [1155, 297] width 19 height 19
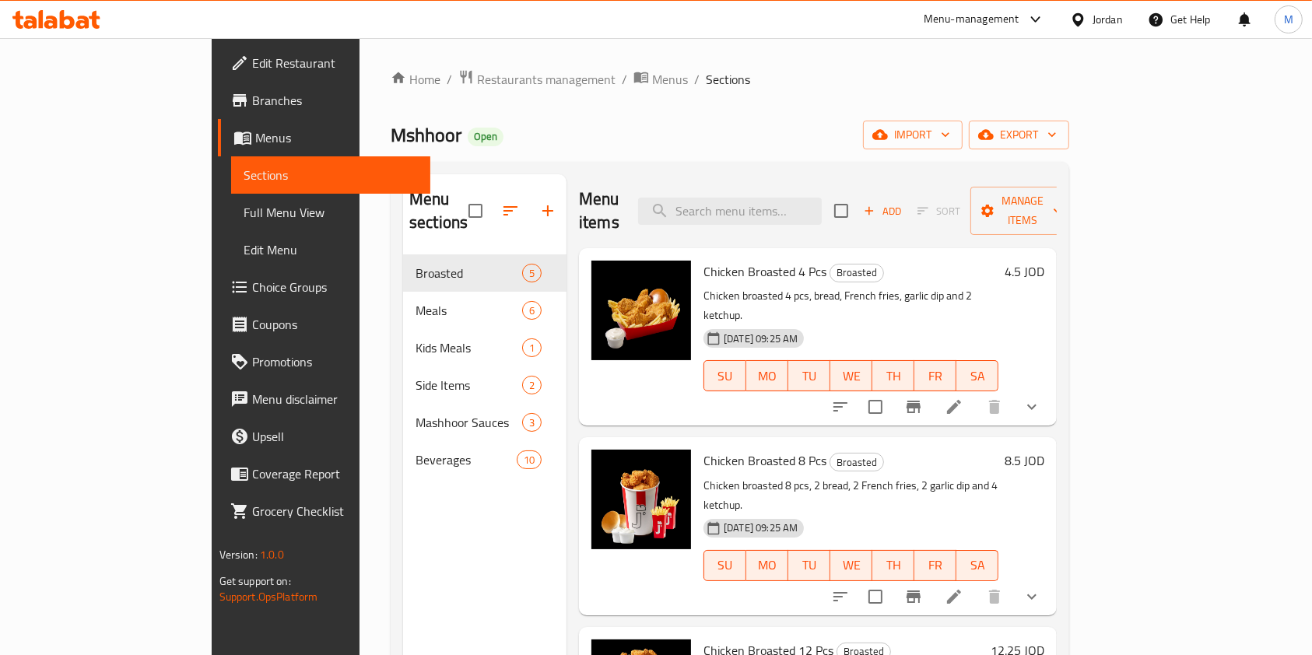
click at [704, 260] on span "Chicken Broasted 4 Pcs" at bounding box center [765, 271] width 123 height 23
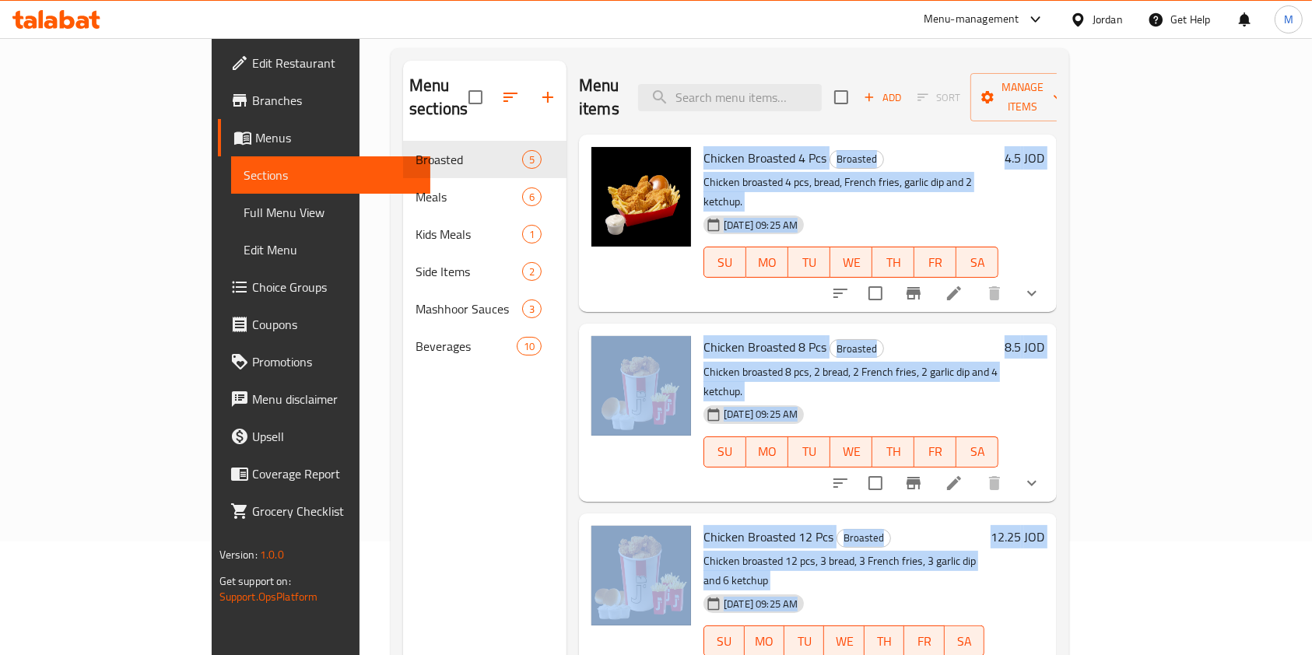
scroll to position [233, 0]
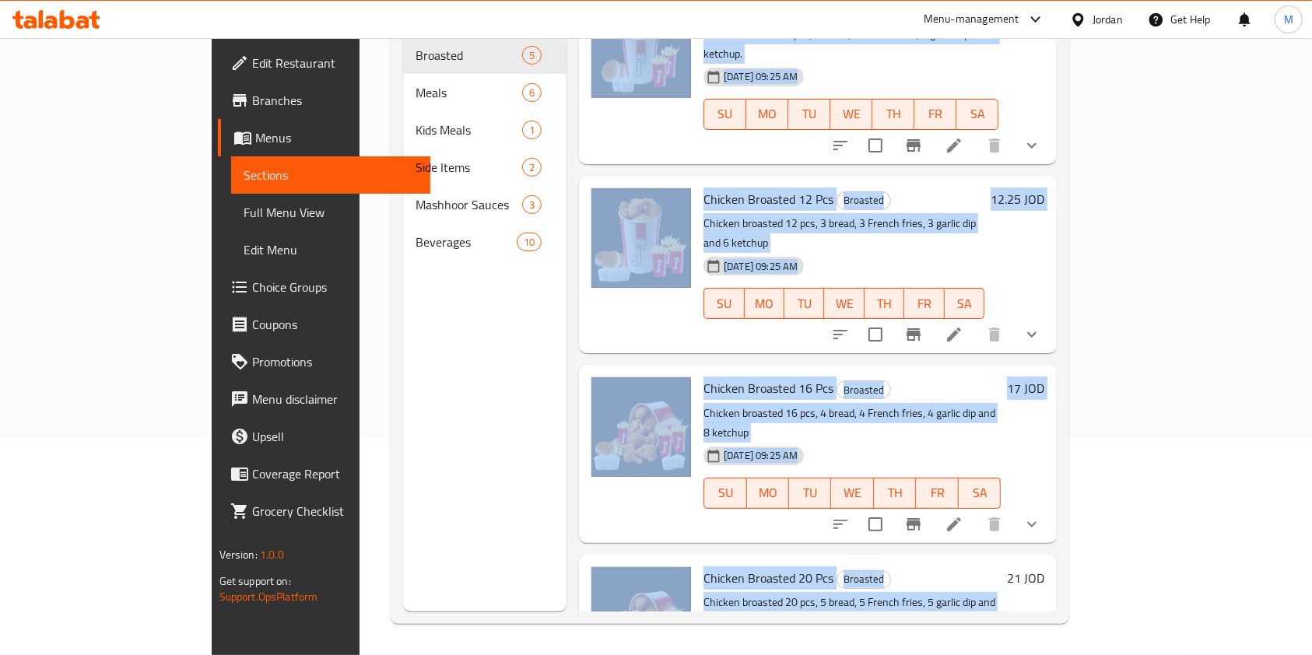
drag, startPoint x: 684, startPoint y: 140, endPoint x: 925, endPoint y: 488, distance: 423.4
click at [869, 642] on div "Home / Restaurants management / Menus / Sections Mshhoor Open import export Men…" at bounding box center [730, 237] width 741 height 835
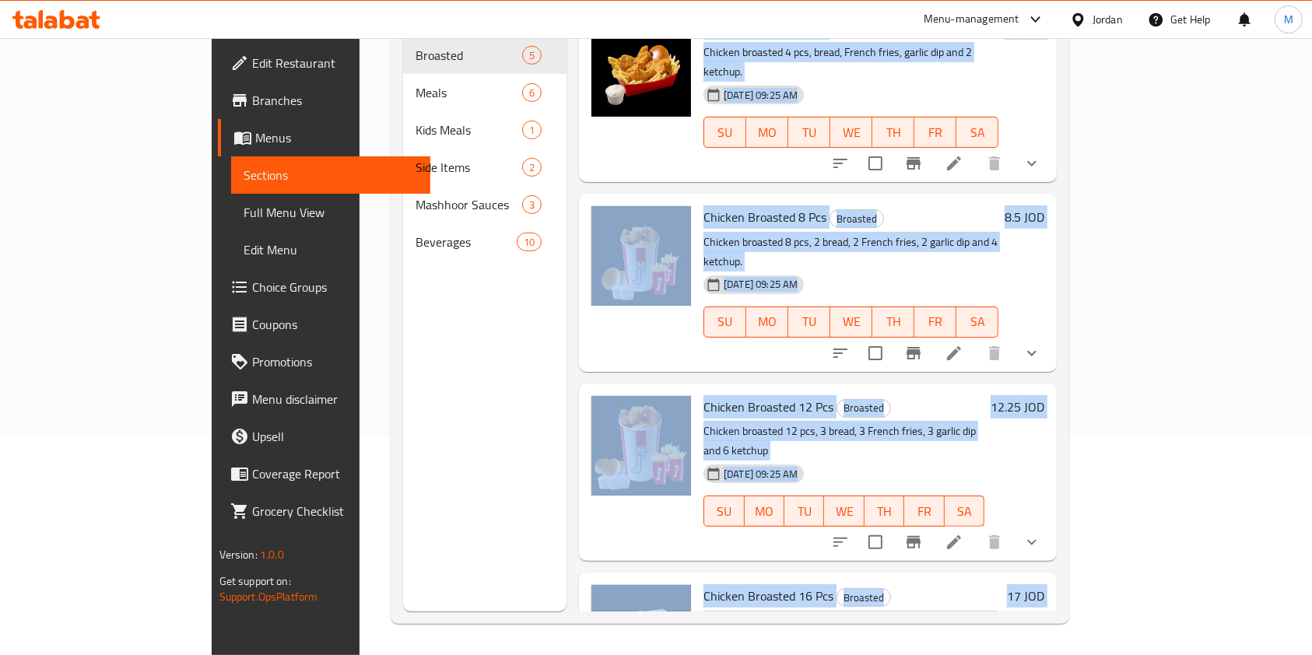
click at [999, 233] on p "Chicken broasted 8 pcs, 2 bread, 2 French fries, 2 garlic dip and 4 ketchup." at bounding box center [851, 252] width 295 height 39
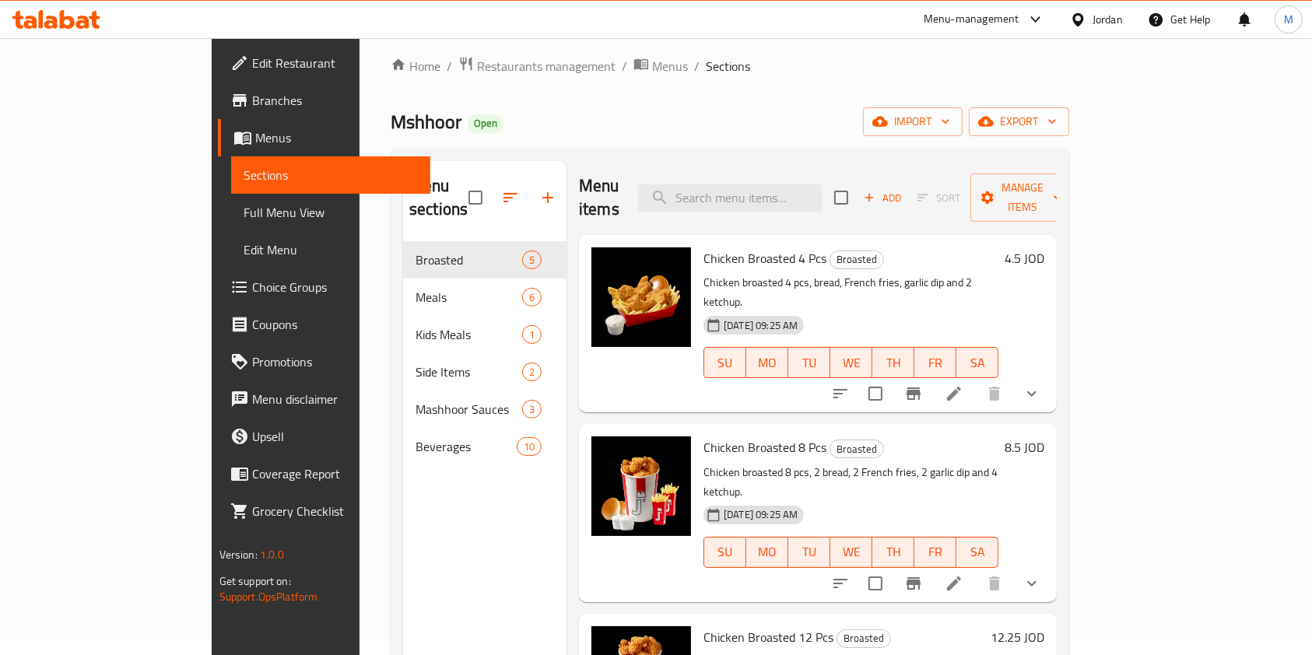
scroll to position [0, 0]
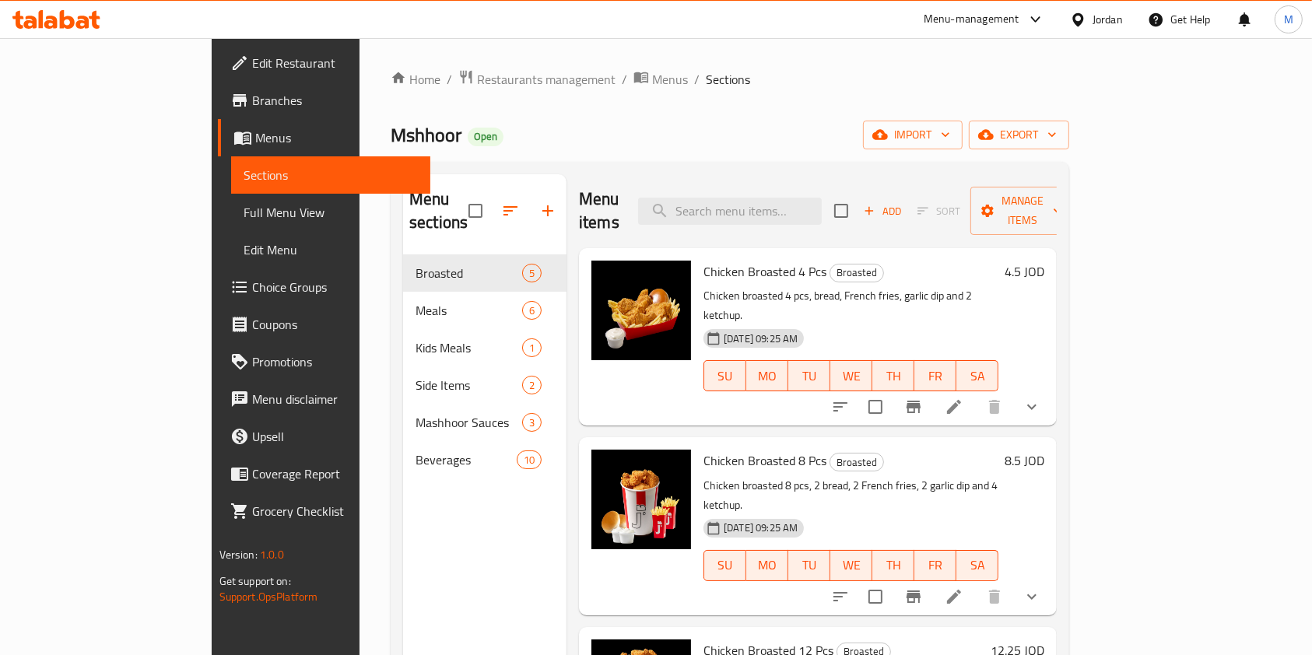
click at [1005, 323] on div "22-06-2025 09:25 AM SU MO TU WE TH FR SA" at bounding box center [850, 365] width 307 height 84
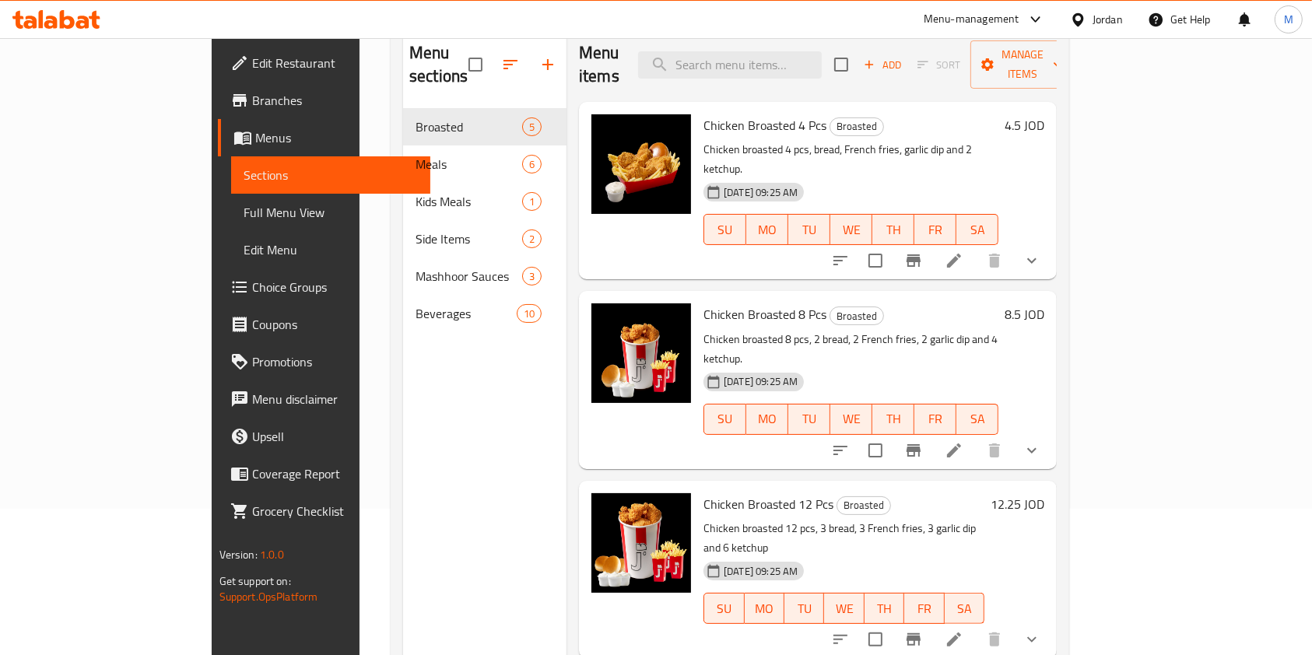
scroll to position [114, 0]
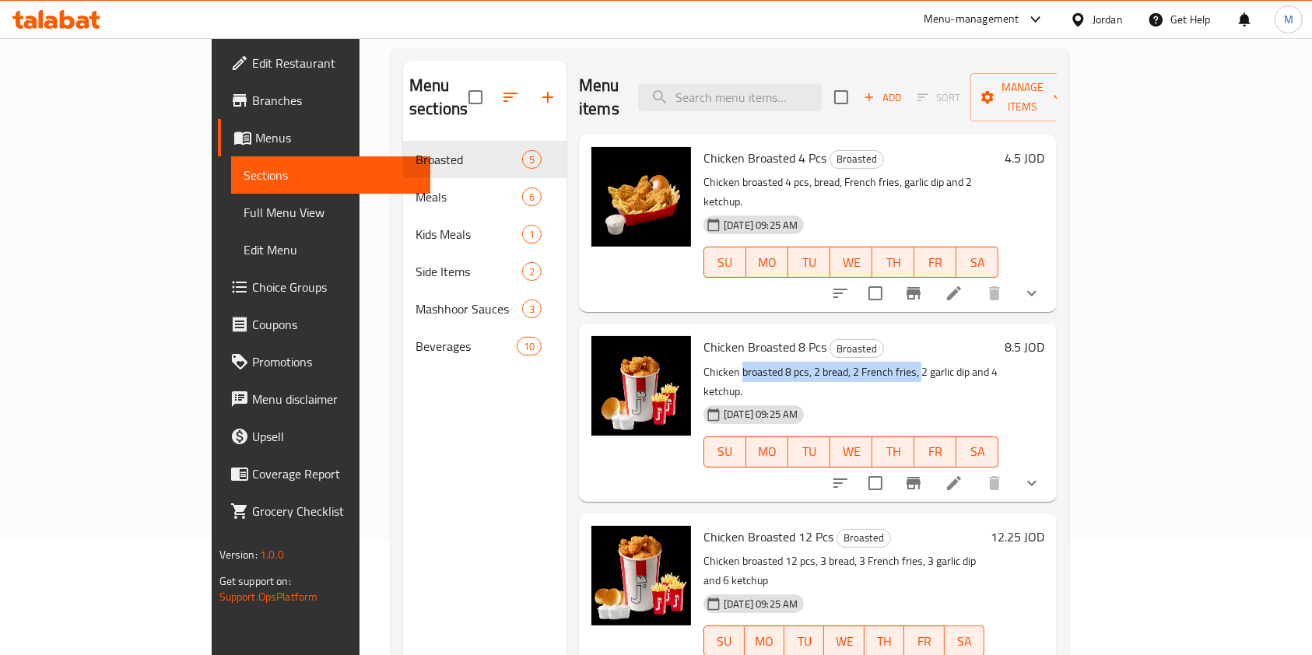
drag, startPoint x: 690, startPoint y: 328, endPoint x: 1041, endPoint y: 304, distance: 352.6
click at [960, 330] on div "Chicken Broasted 8 Pcs Broasted Chicken broasted 8 pcs, 2 bread, 2 French fries…" at bounding box center [850, 412] width 307 height 165
click at [876, 363] on p "Chicken broasted 8 pcs, 2 bread, 2 French fries, 2 garlic dip and 4 ketchup." at bounding box center [851, 382] width 295 height 39
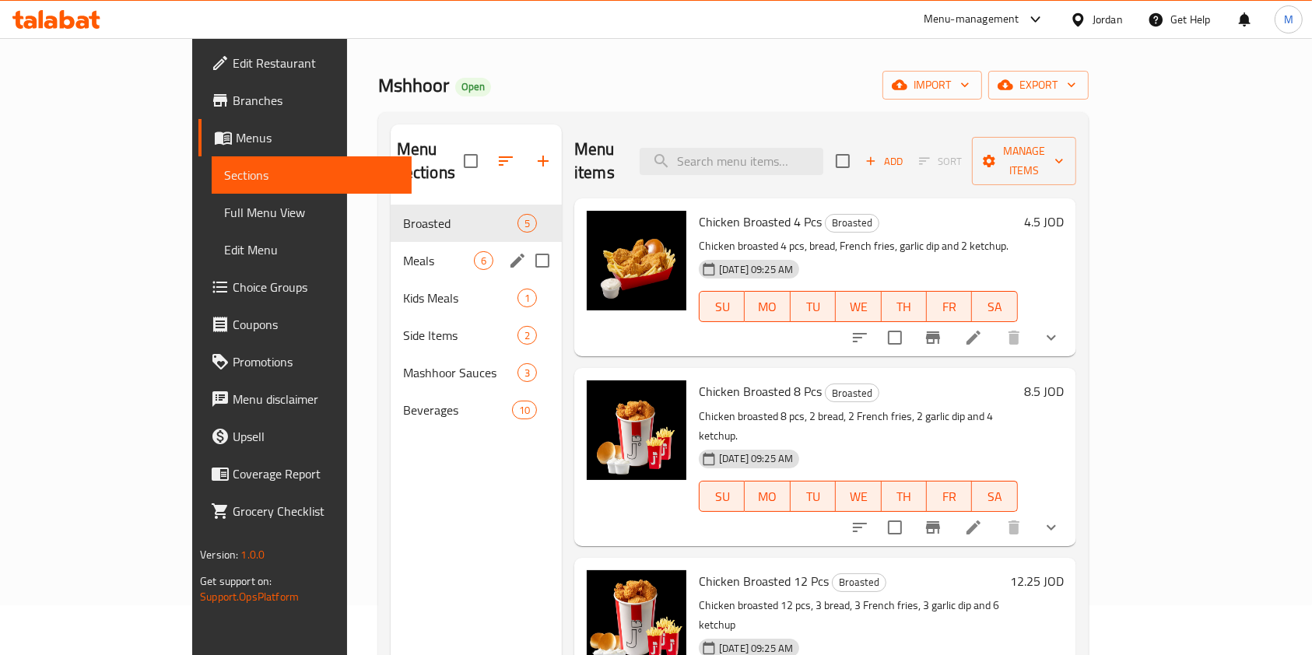
scroll to position [0, 0]
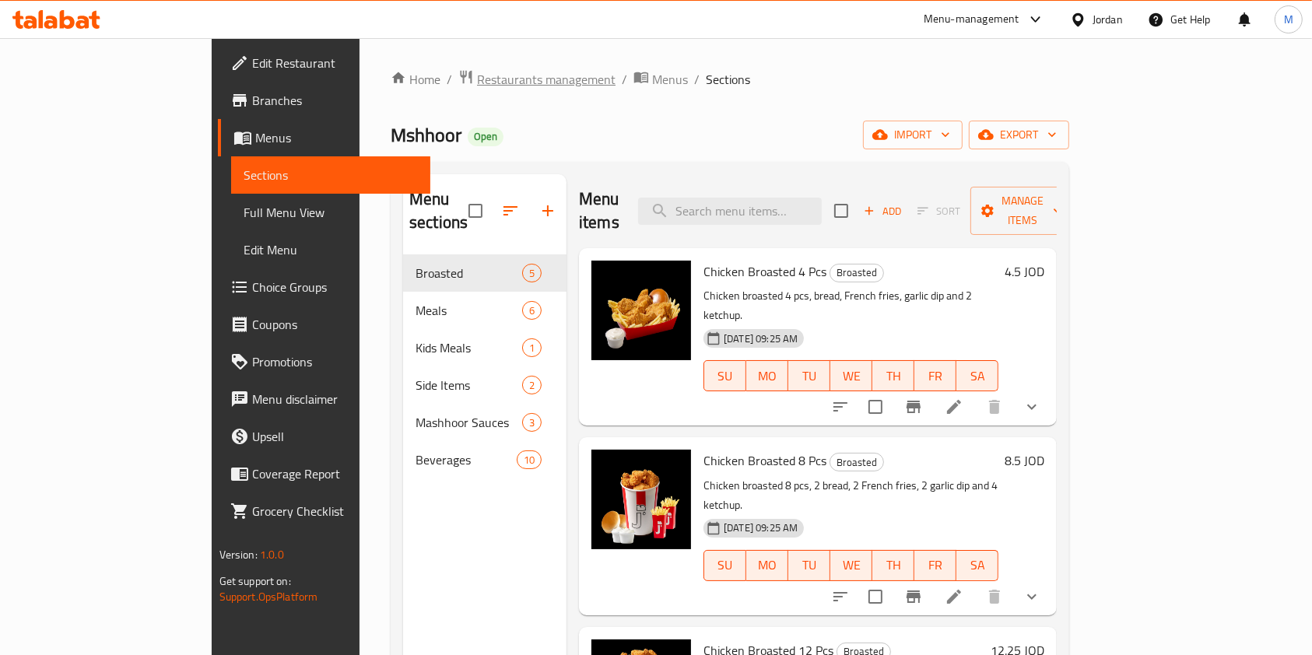
click at [477, 79] on span "Restaurants management" at bounding box center [546, 79] width 139 height 19
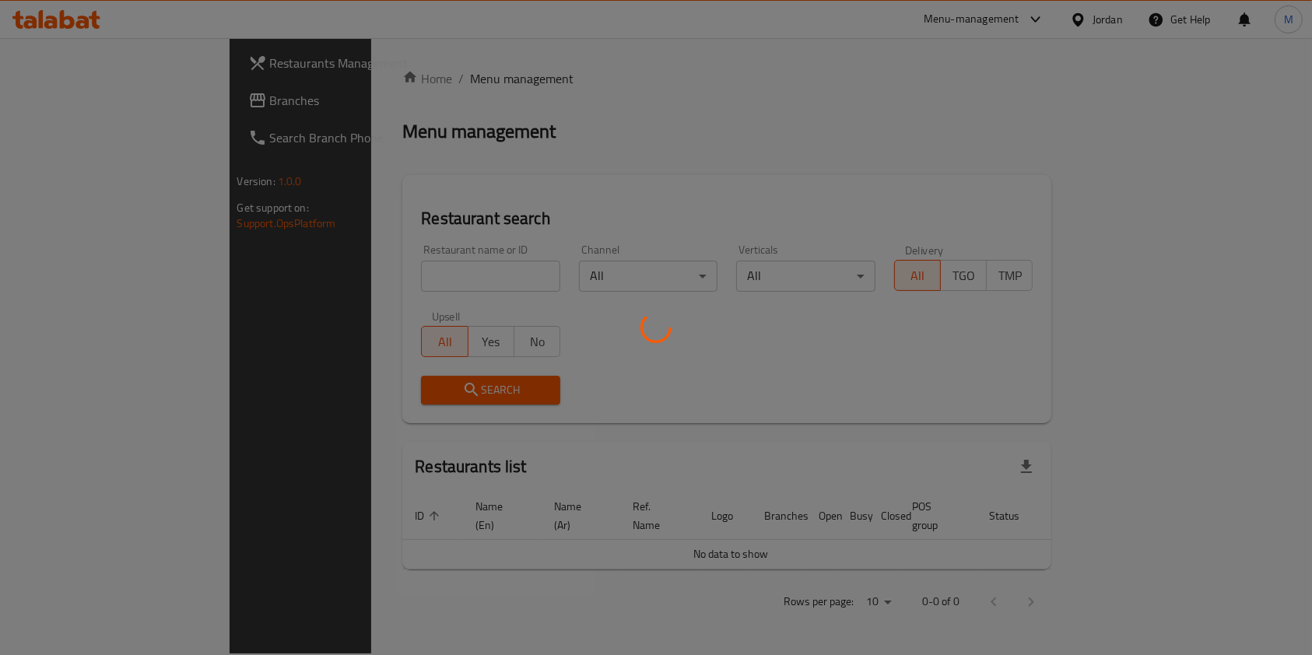
click at [409, 283] on div at bounding box center [656, 327] width 1312 height 655
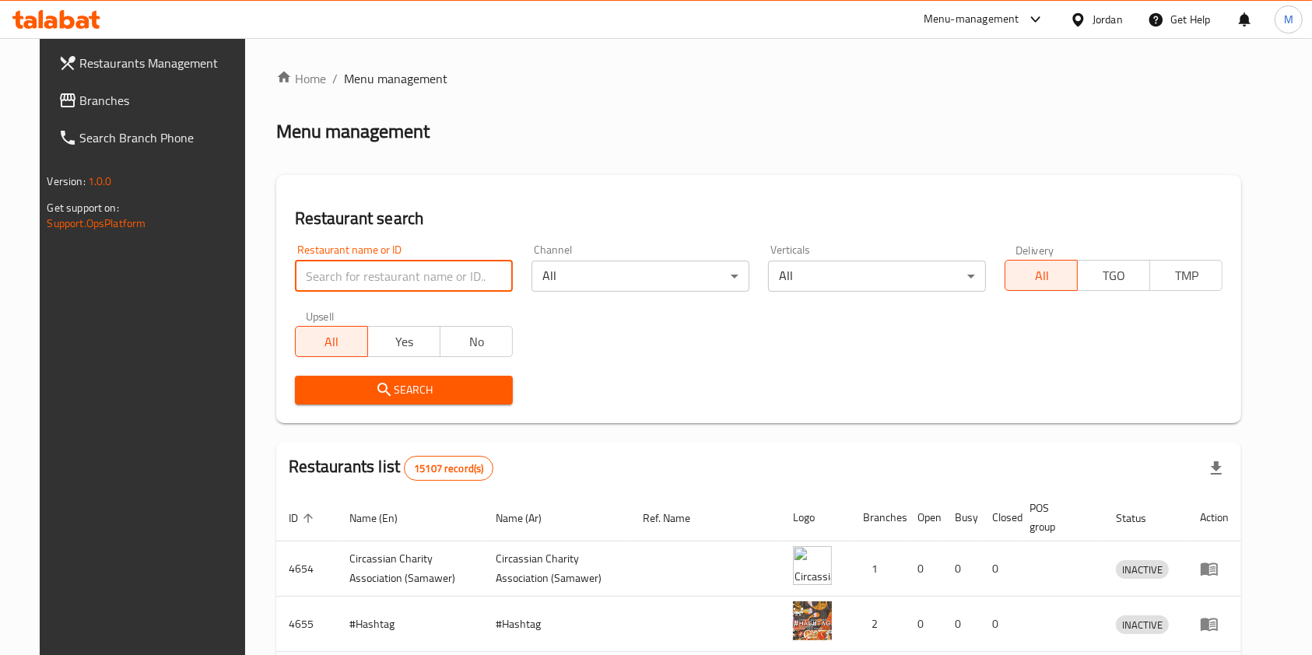
click at [411, 283] on input "search" at bounding box center [404, 276] width 218 height 31
type input "ى"
type input "nuwwar"
click button "Search" at bounding box center [404, 390] width 218 height 29
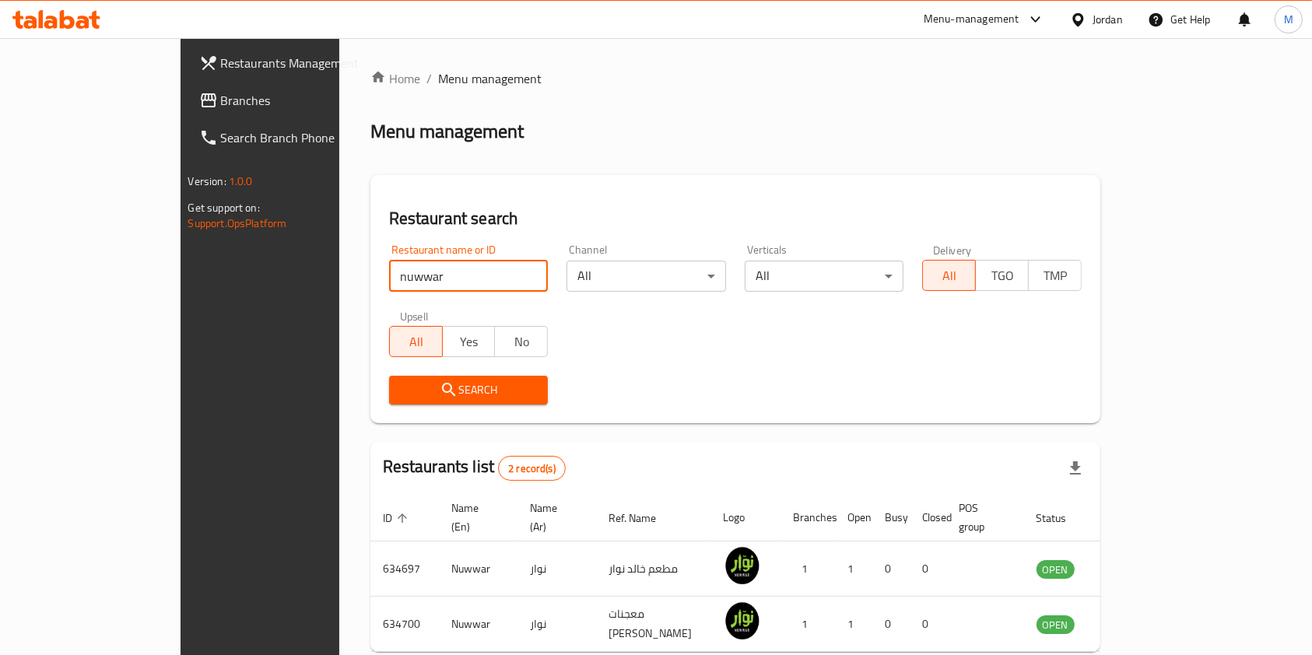
scroll to position [62, 0]
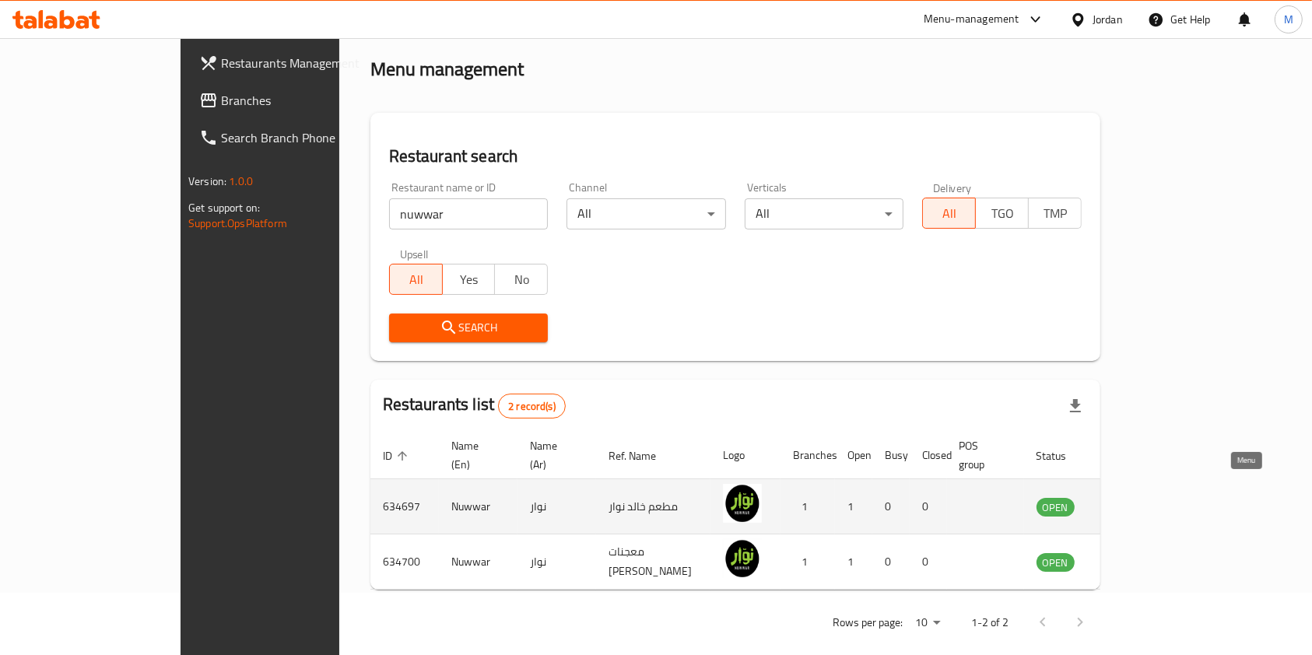
click at [1134, 504] on icon "enhanced table" at bounding box center [1130, 507] width 5 height 6
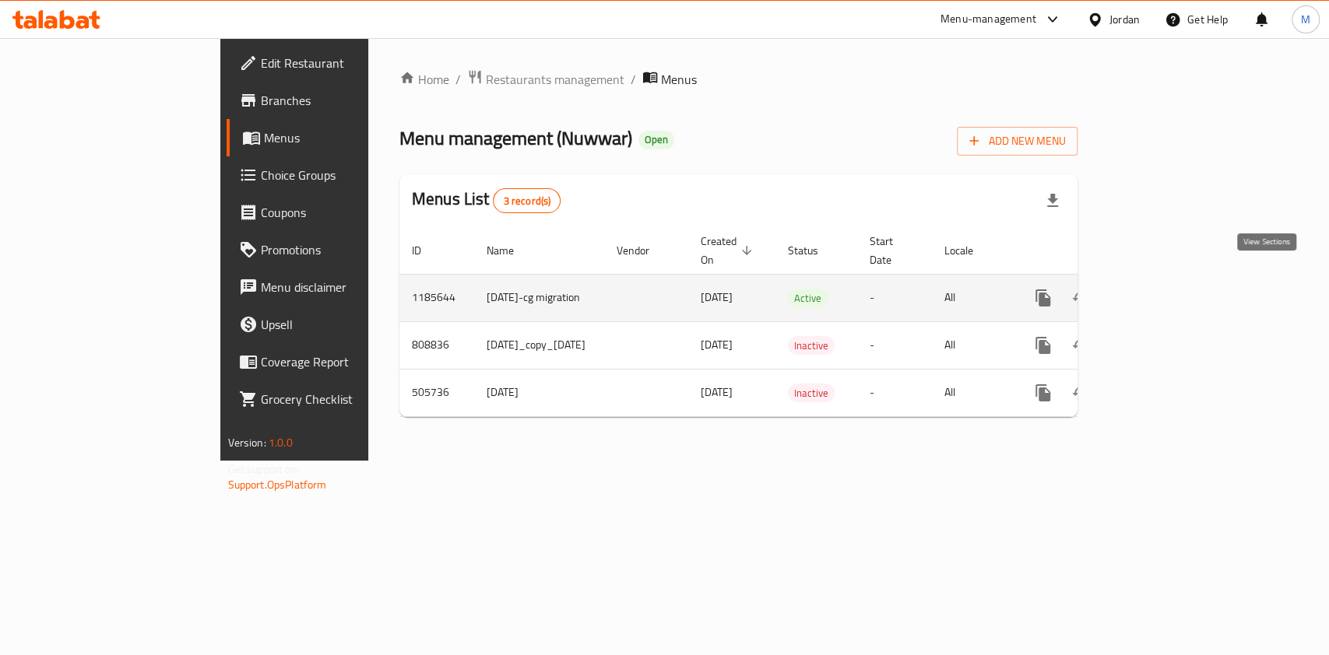
click at [1164, 289] on icon "enhanced table" at bounding box center [1155, 298] width 19 height 19
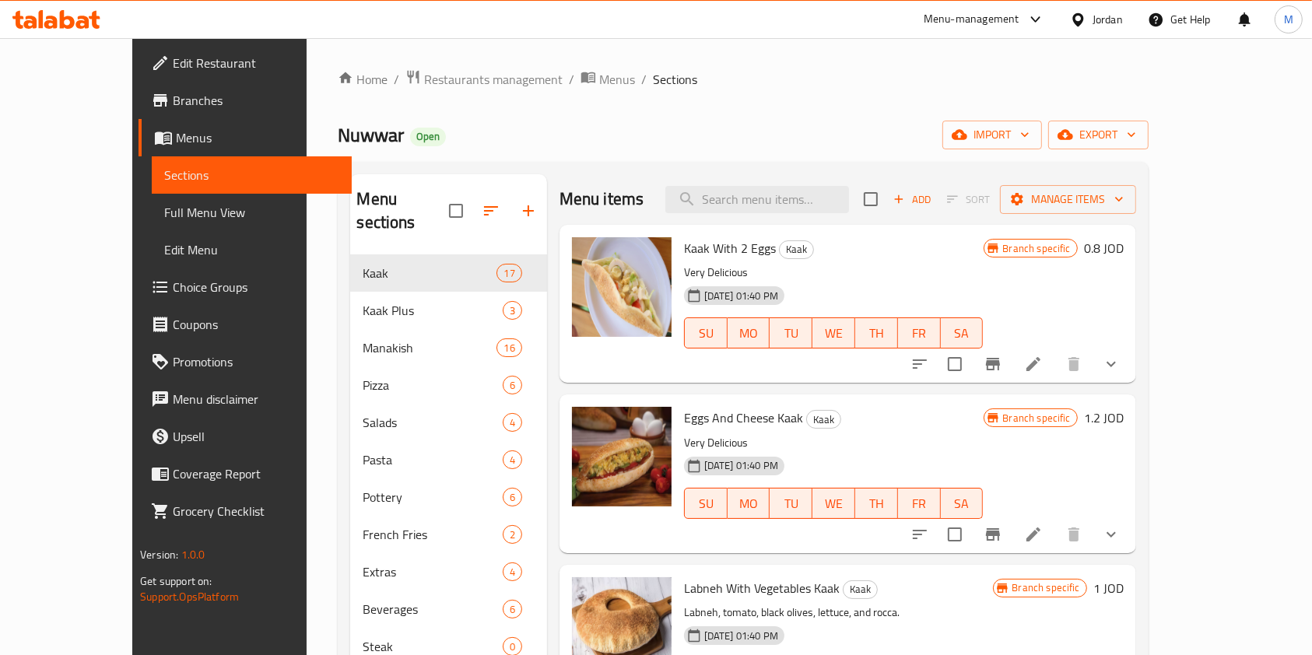
click at [173, 109] on span "Branches" at bounding box center [256, 100] width 167 height 19
